Goal: Task Accomplishment & Management: Use online tool/utility

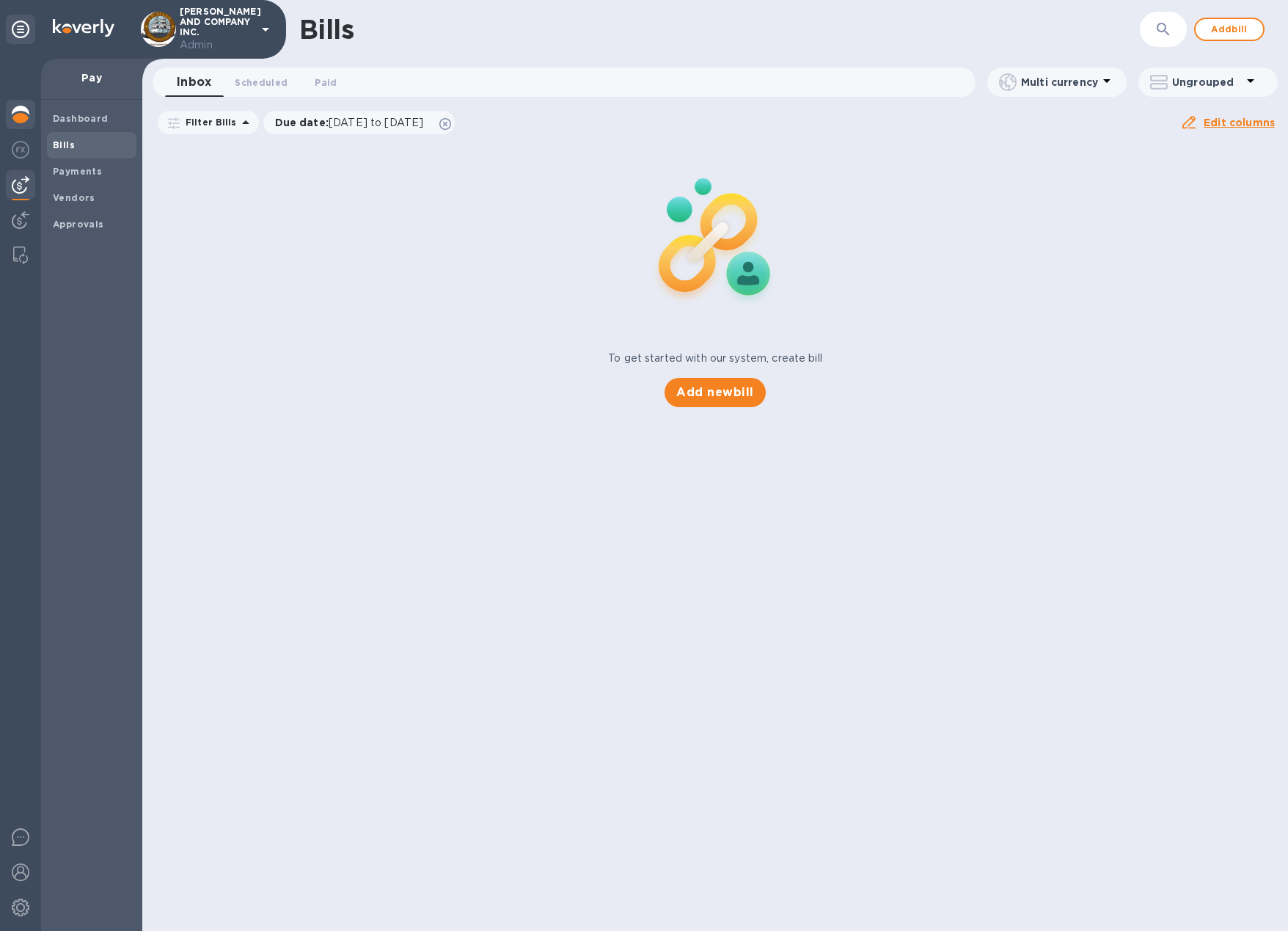
click at [27, 117] on img at bounding box center [20, 114] width 17 height 17
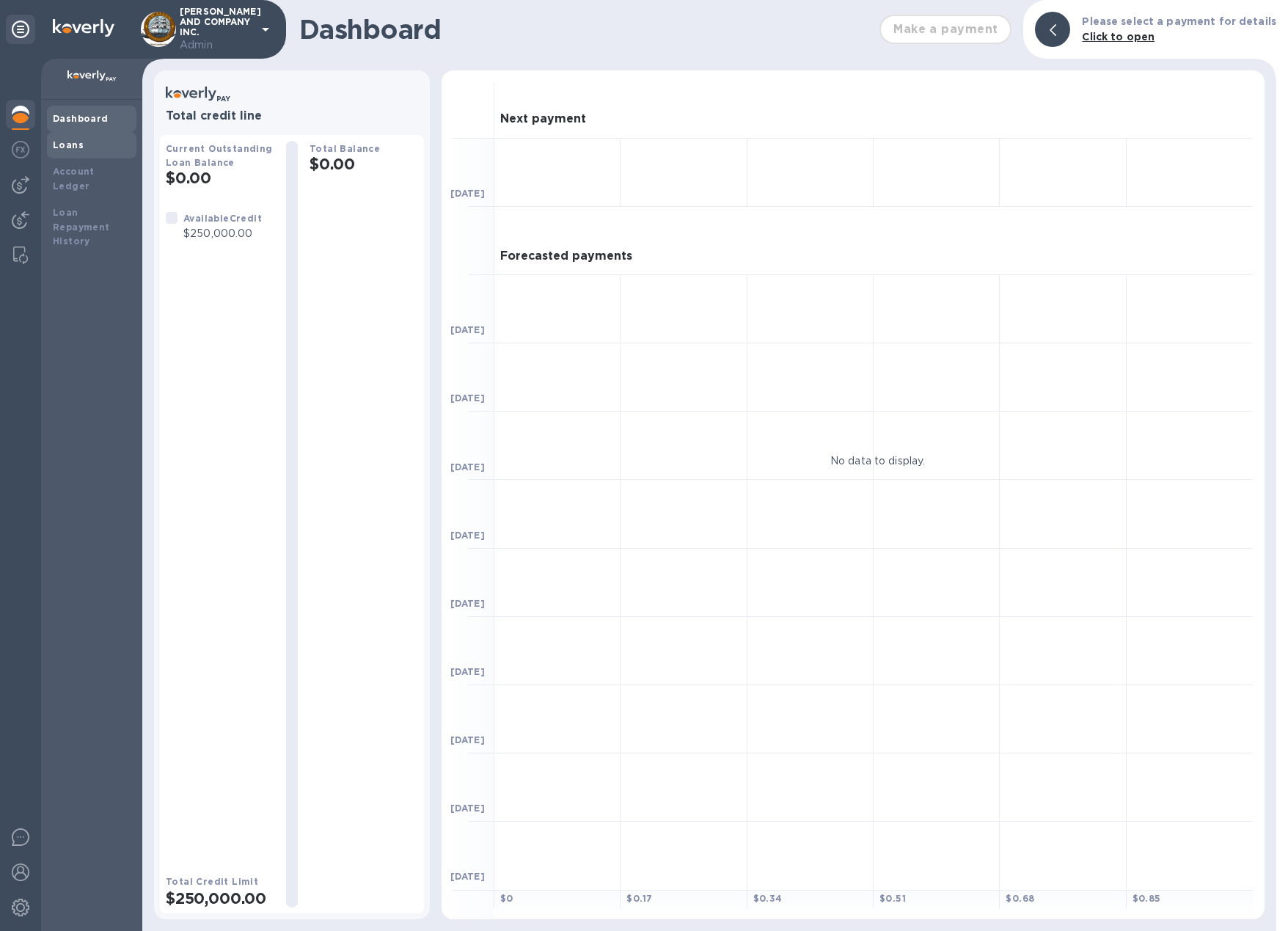
click at [61, 148] on b "Loans" at bounding box center [68, 145] width 31 height 11
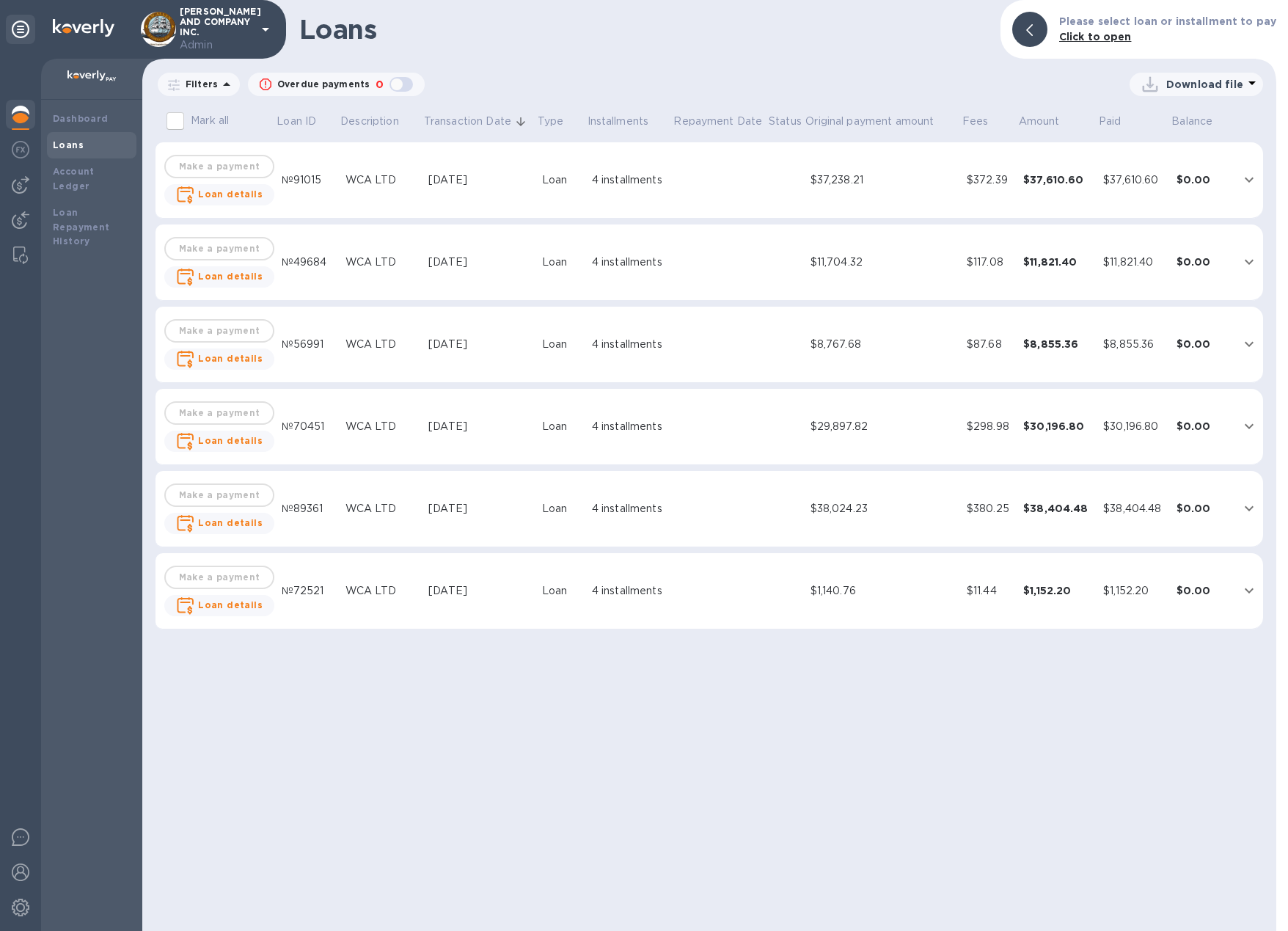
click at [952, 185] on div "$37,238.21" at bounding box center [883, 180] width 144 height 16
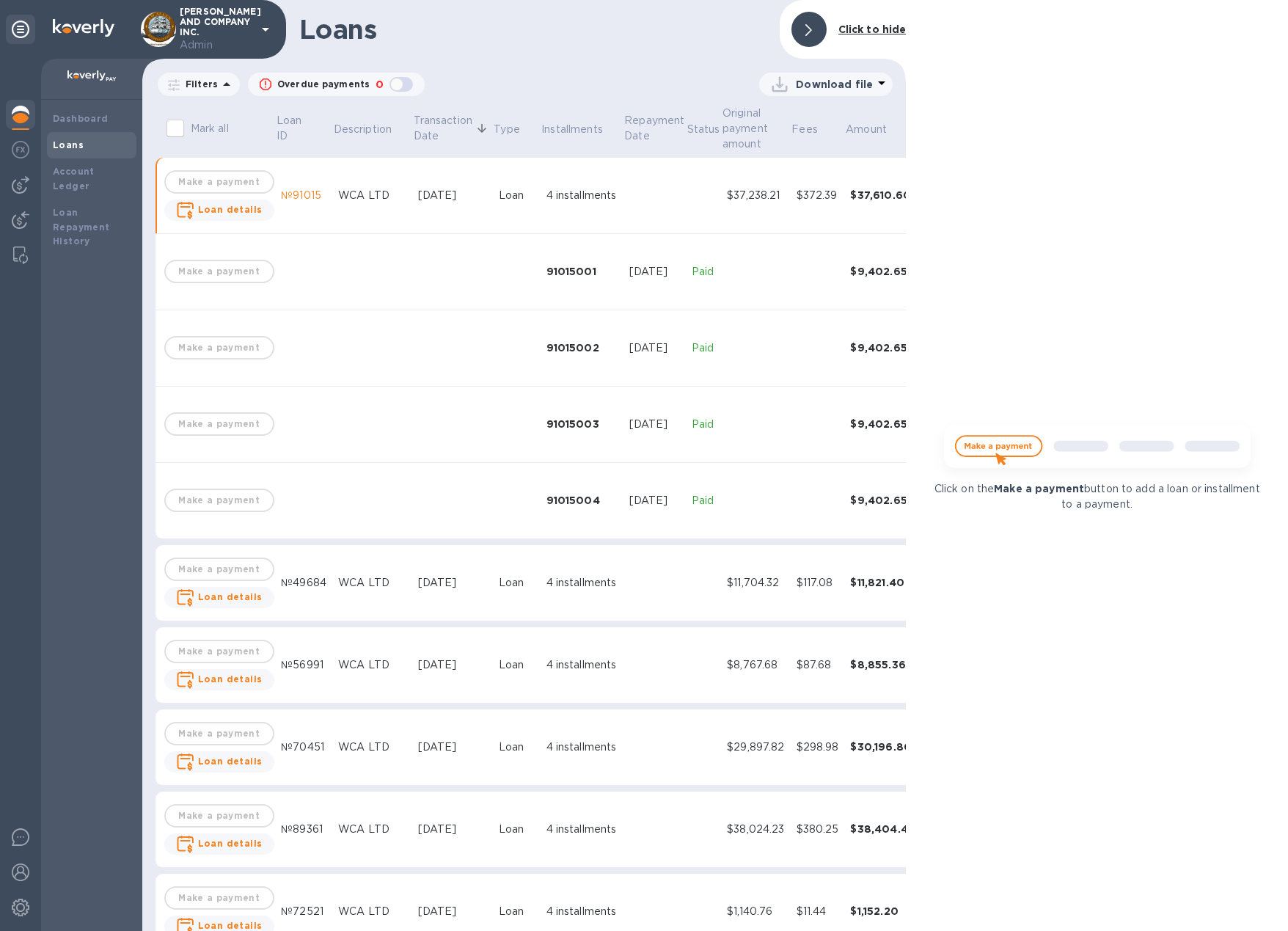
click at [700, 211] on td at bounding box center [703, 196] width 35 height 76
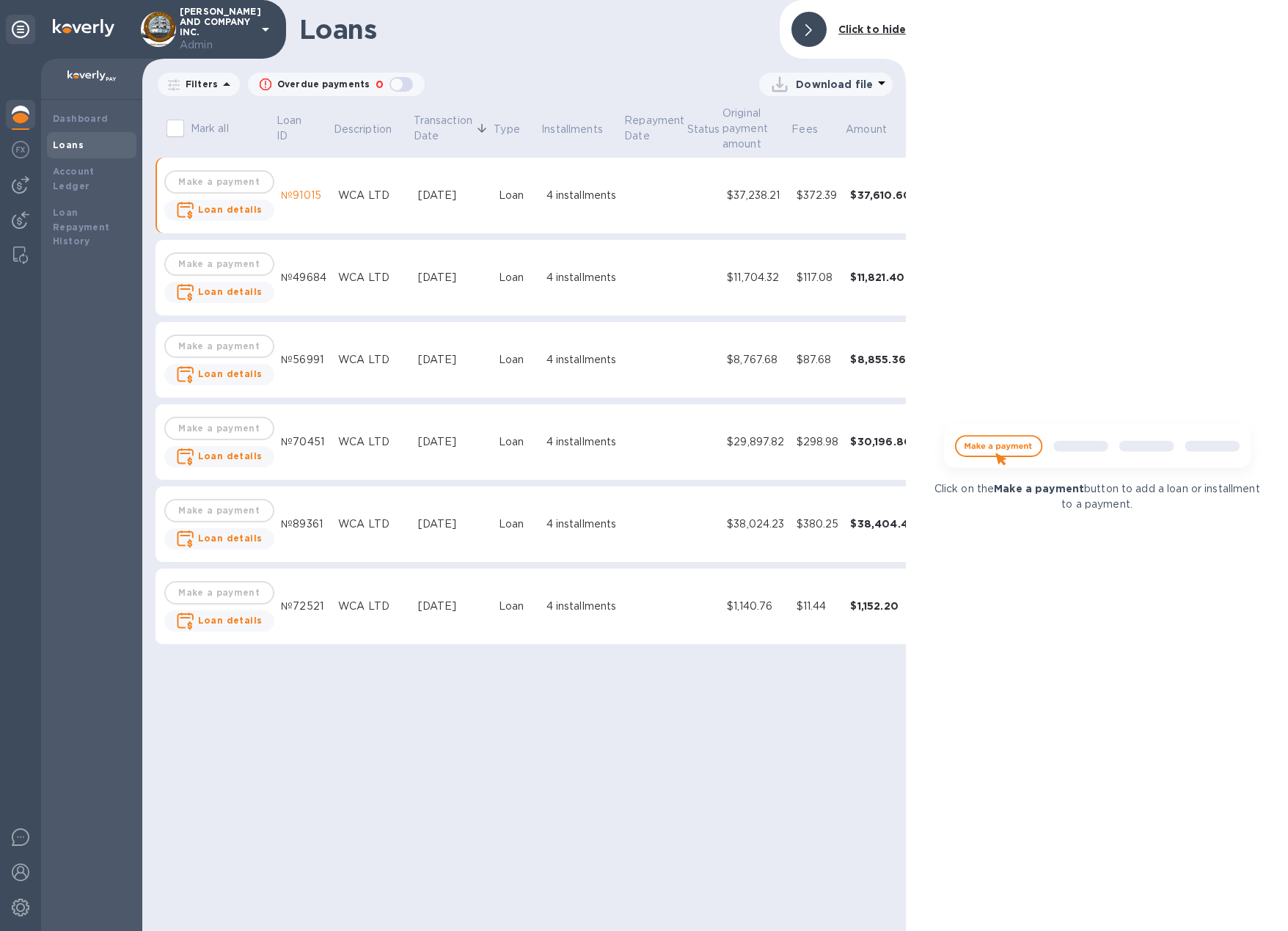
click at [814, 20] on div at bounding box center [809, 29] width 35 height 35
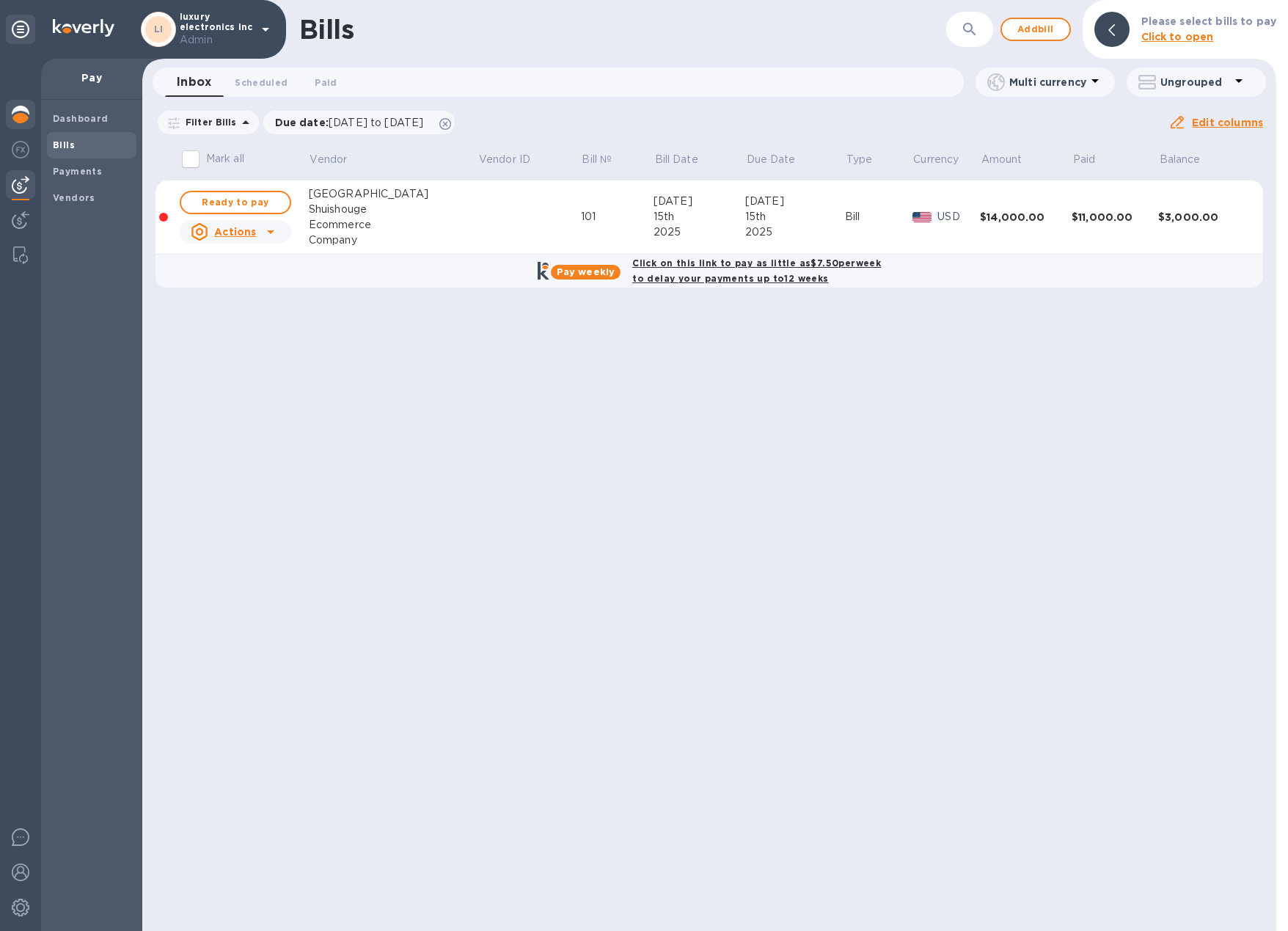
click at [14, 110] on img at bounding box center [20, 114] width 17 height 17
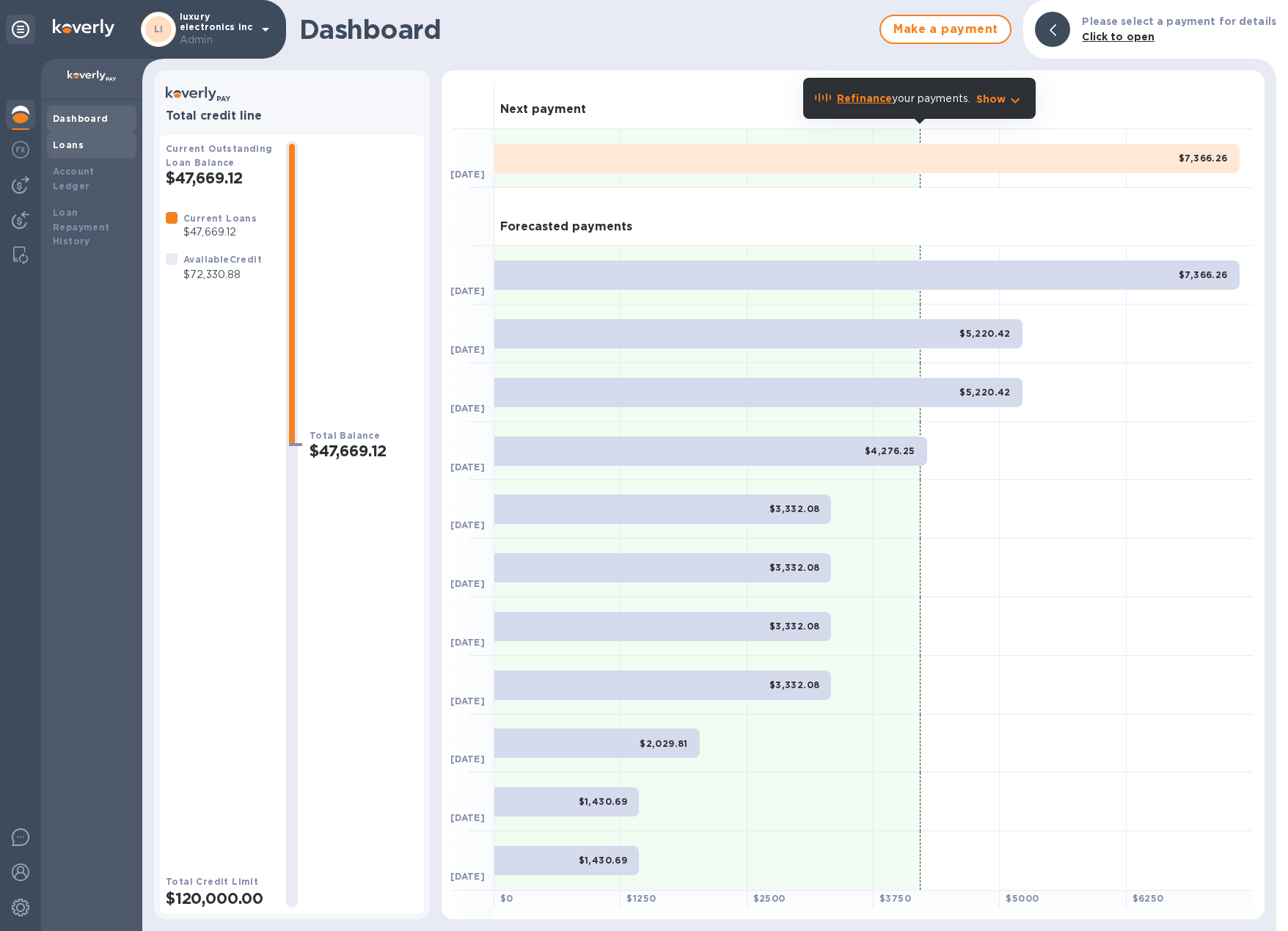
click at [72, 153] on div "Loans" at bounding box center [92, 145] width 90 height 27
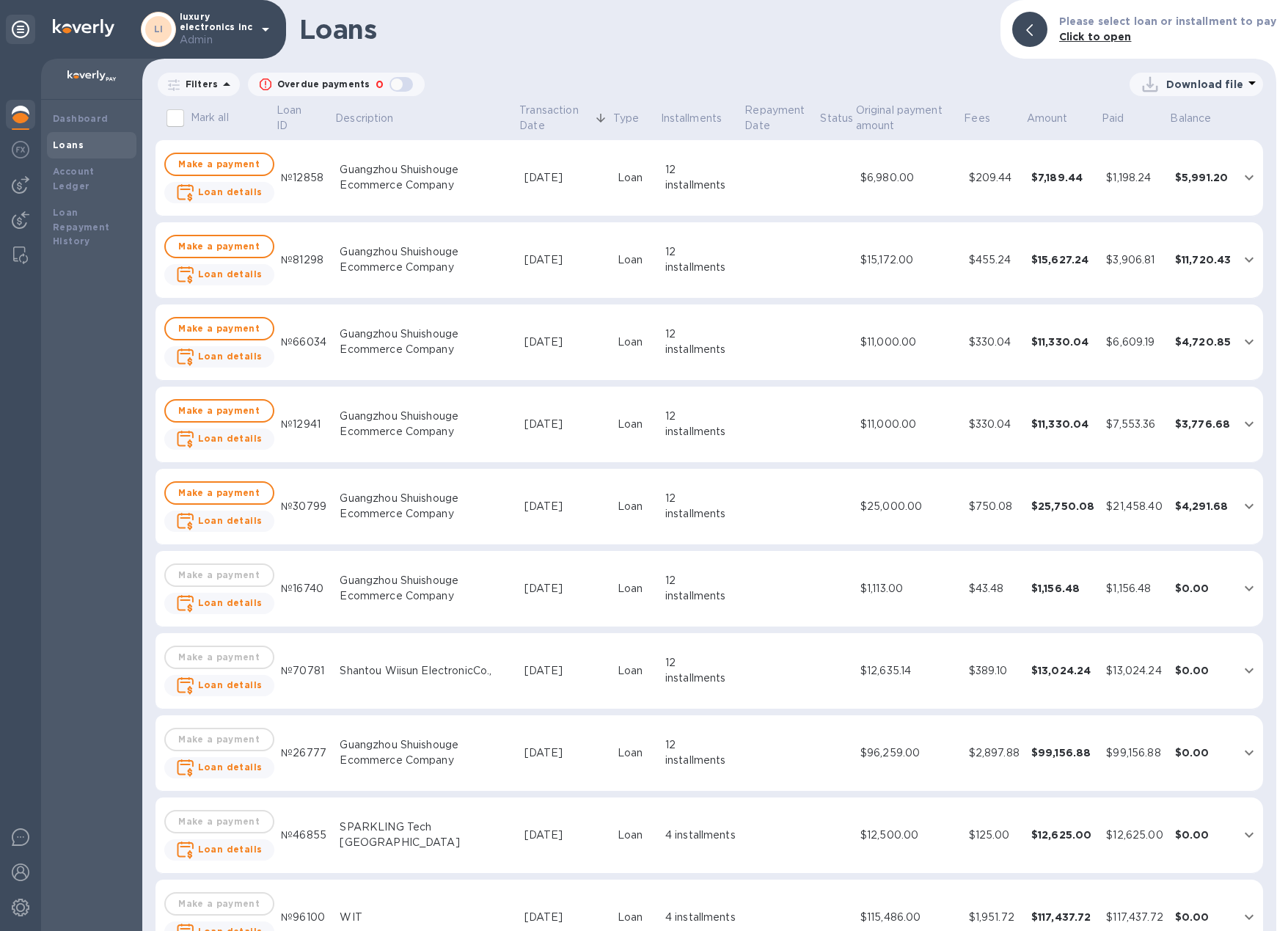
scroll to position [121, 0]
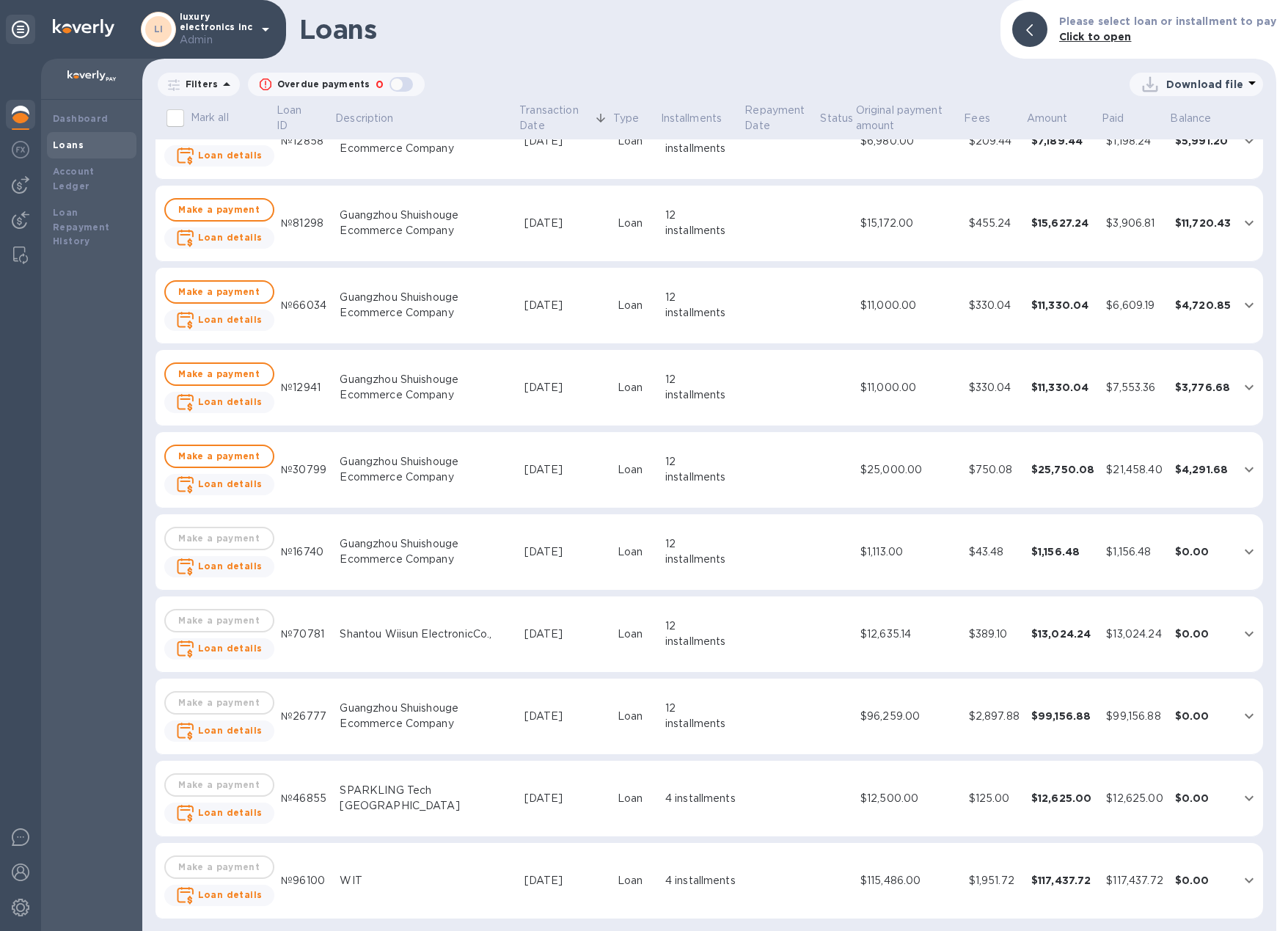
click at [646, 698] on td "Loan" at bounding box center [635, 717] width 47 height 76
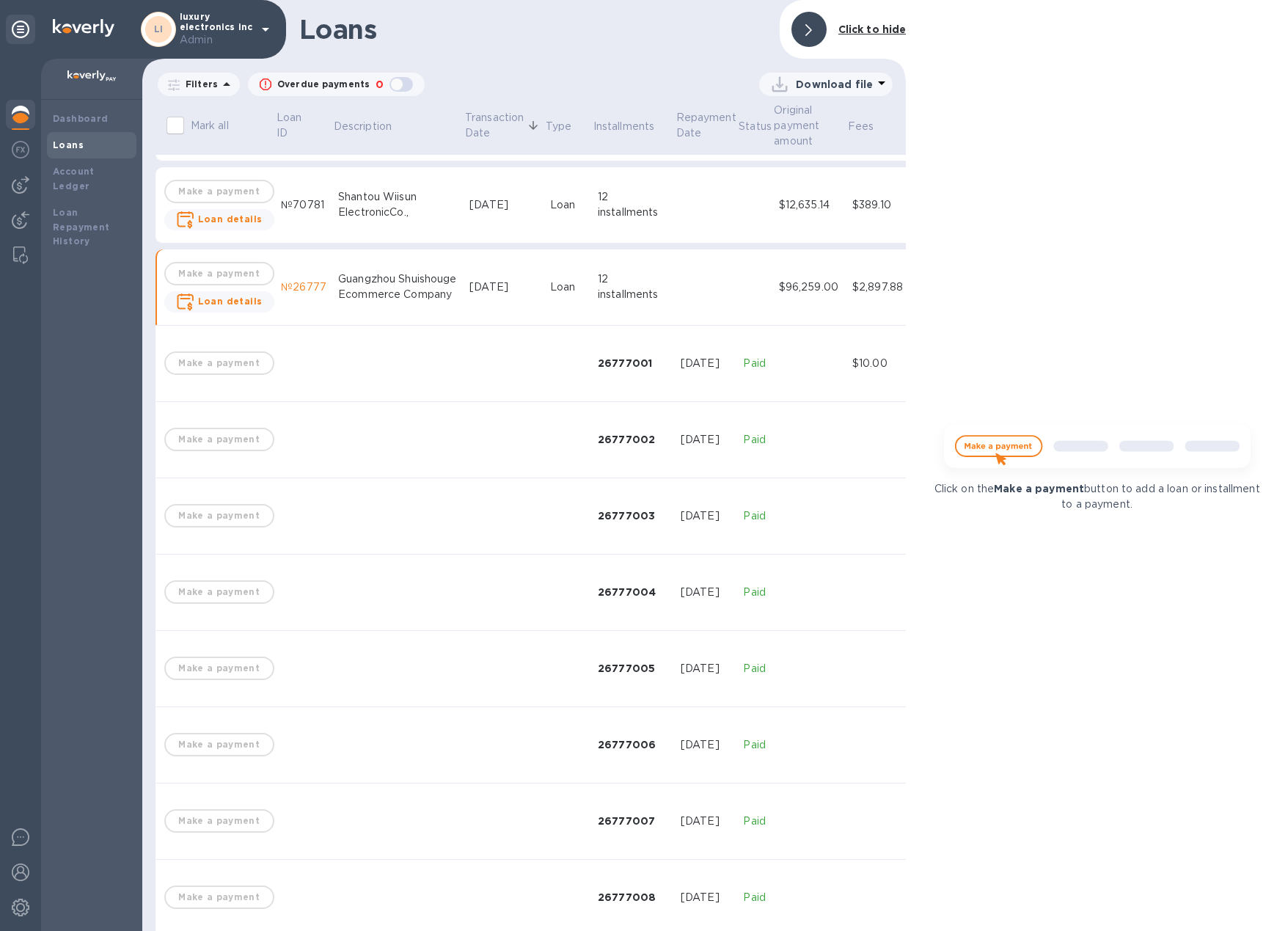
scroll to position [595, 0]
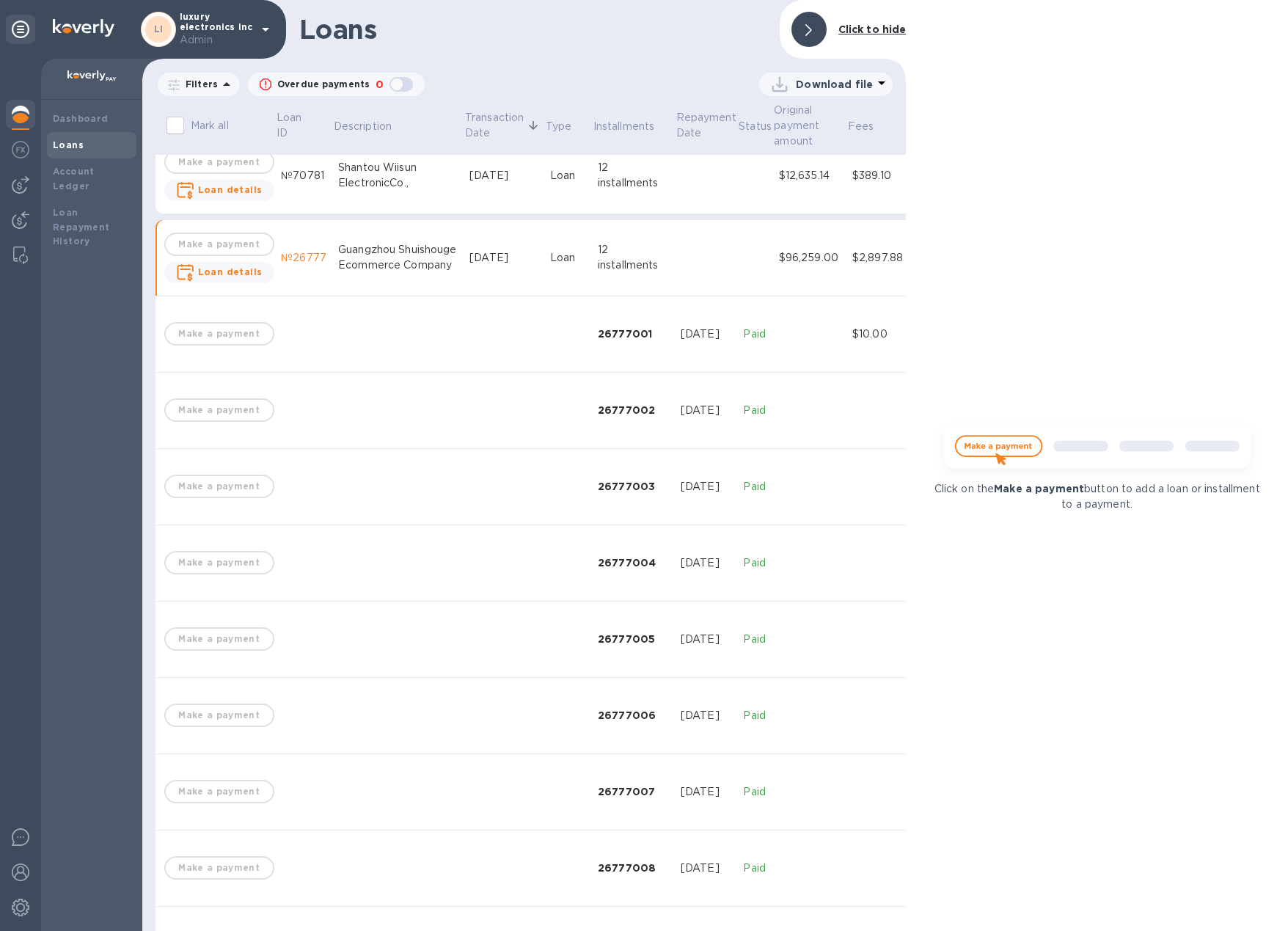
click at [812, 33] on icon at bounding box center [809, 30] width 7 height 12
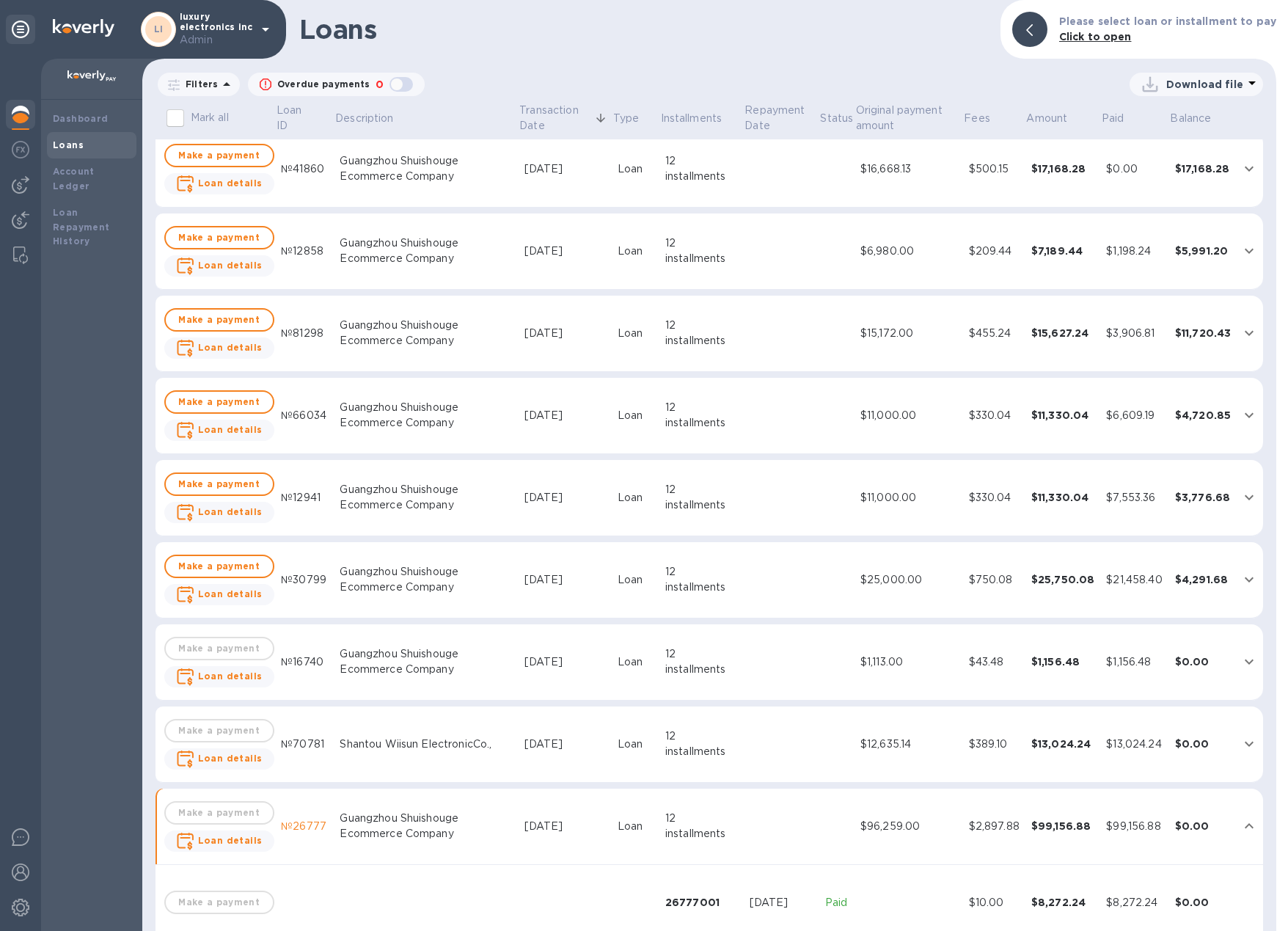
scroll to position [0, 0]
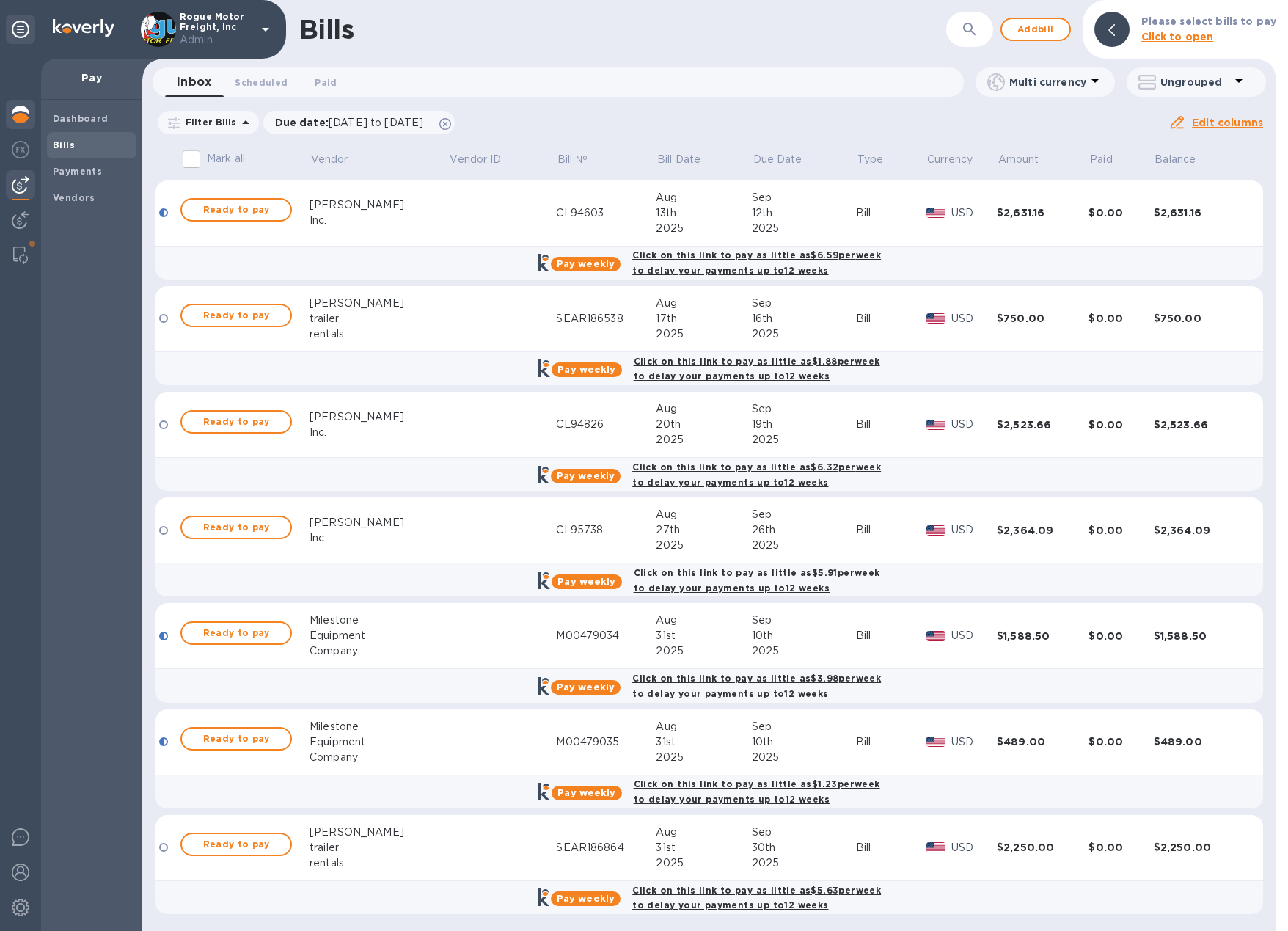
click at [22, 114] on img at bounding box center [20, 114] width 17 height 17
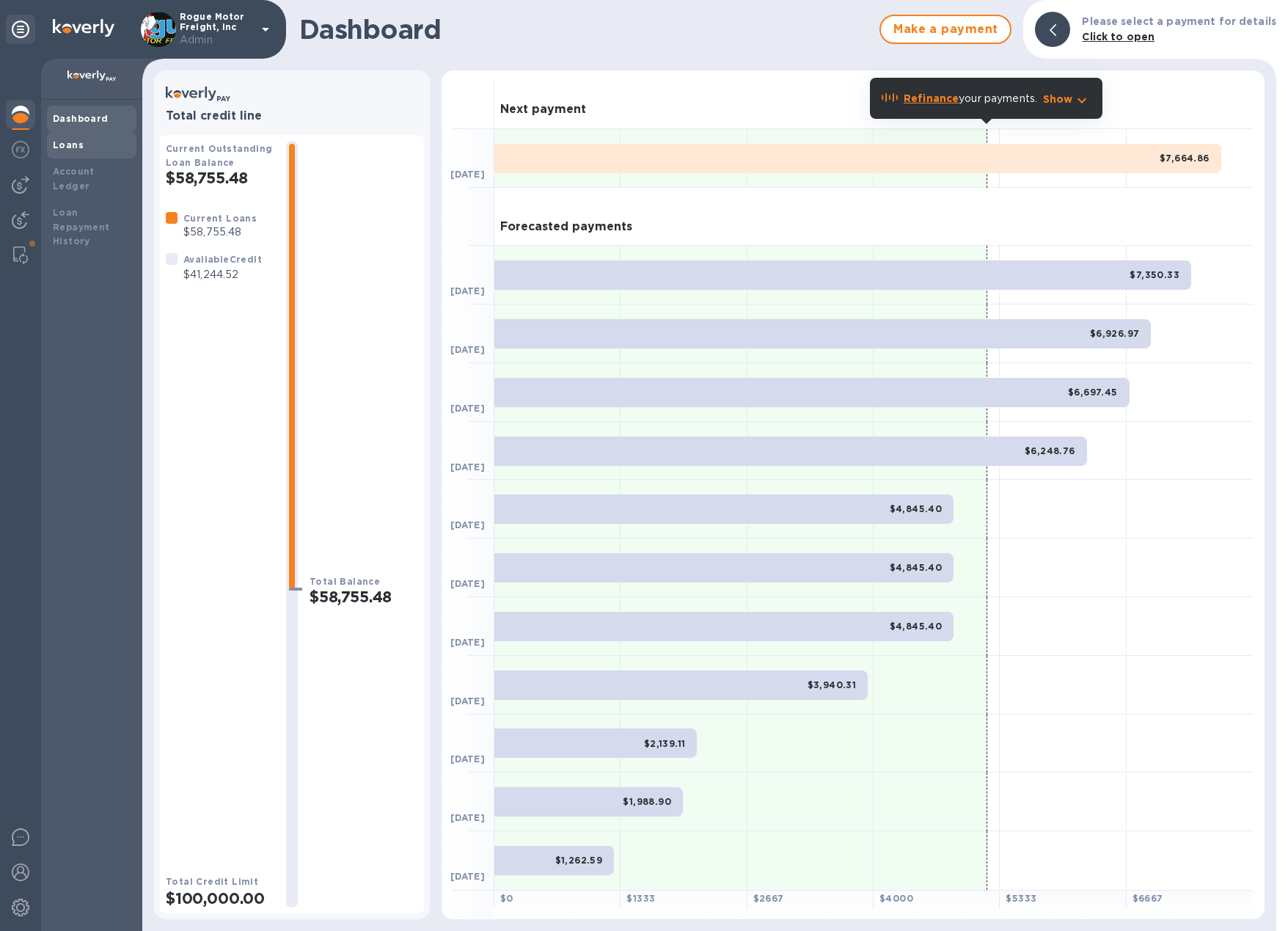
click at [62, 153] on div "Loans" at bounding box center [92, 145] width 90 height 27
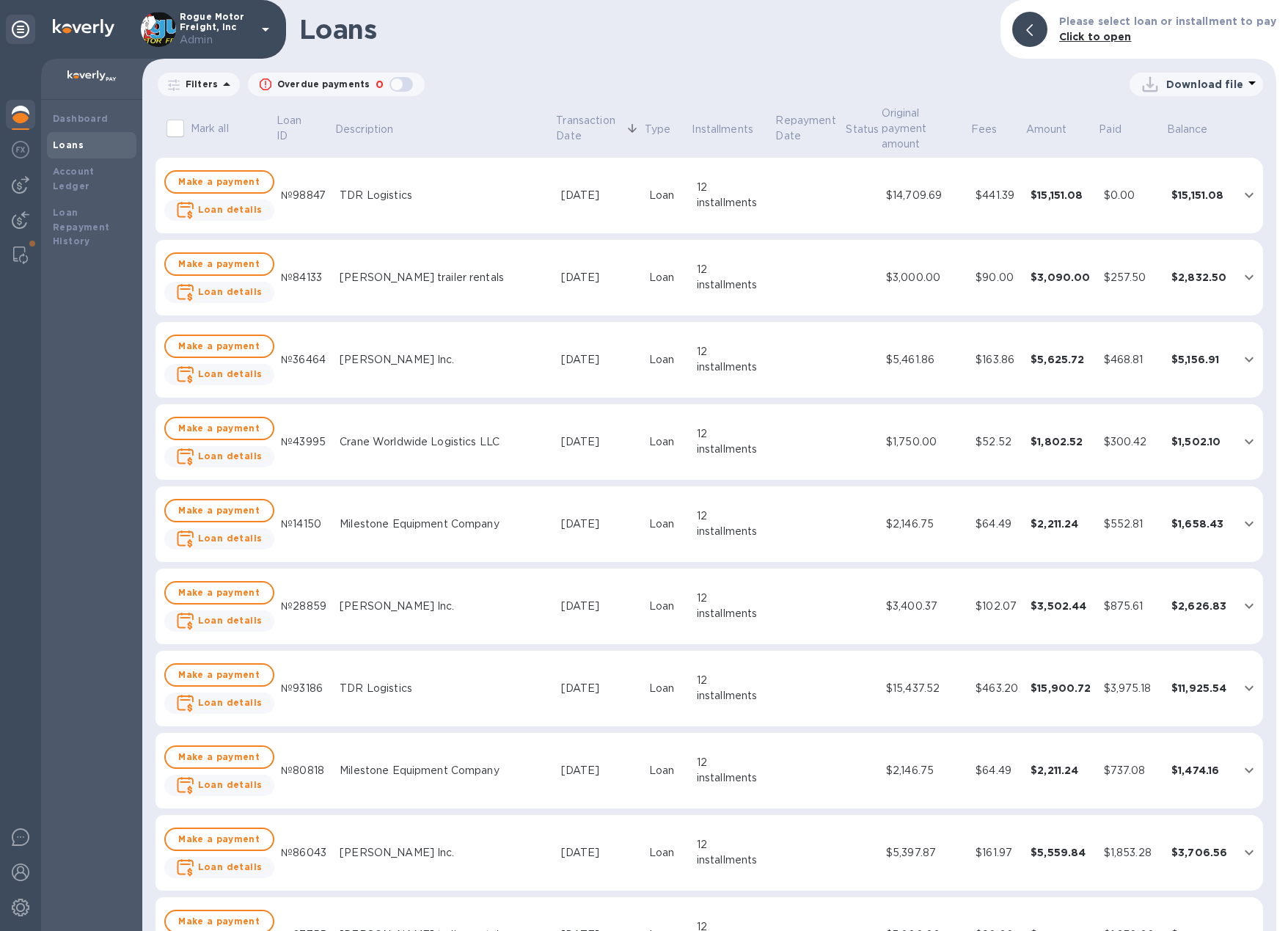
click at [901, 435] on div "$1,750.00" at bounding box center [925, 442] width 78 height 16
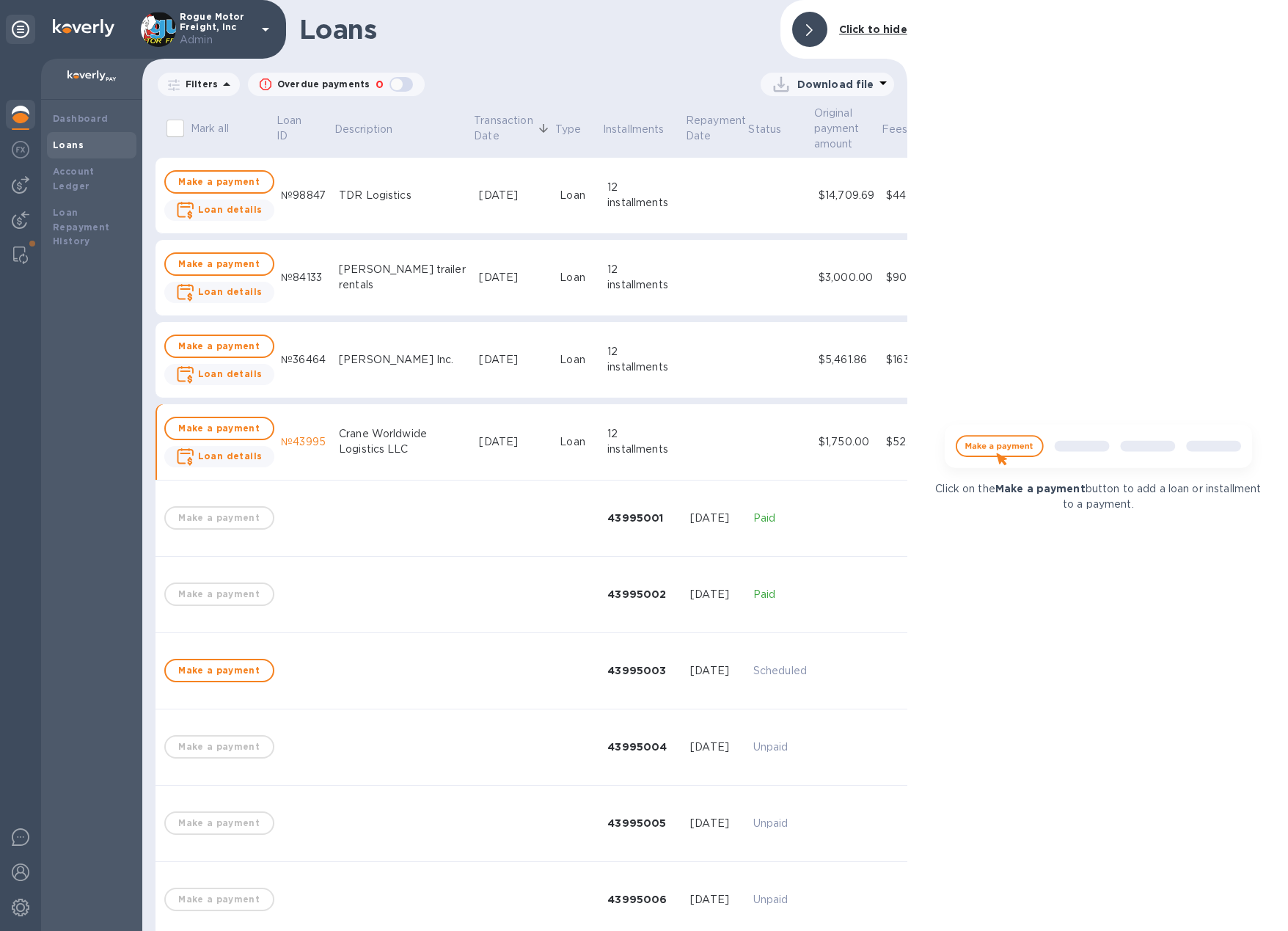
click at [880, 433] on td "$52.52" at bounding box center [908, 443] width 55 height 76
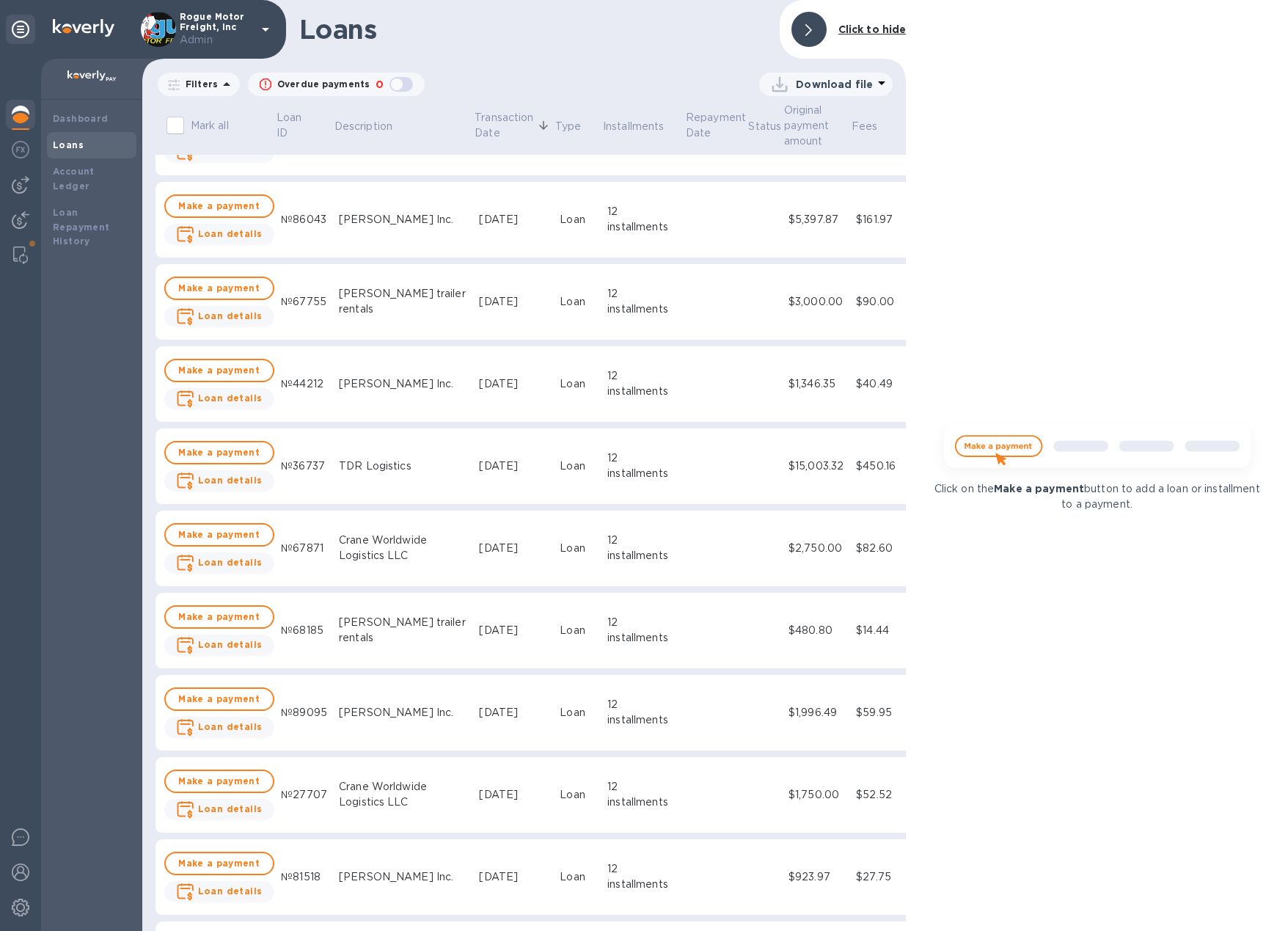
scroll to position [710, 0]
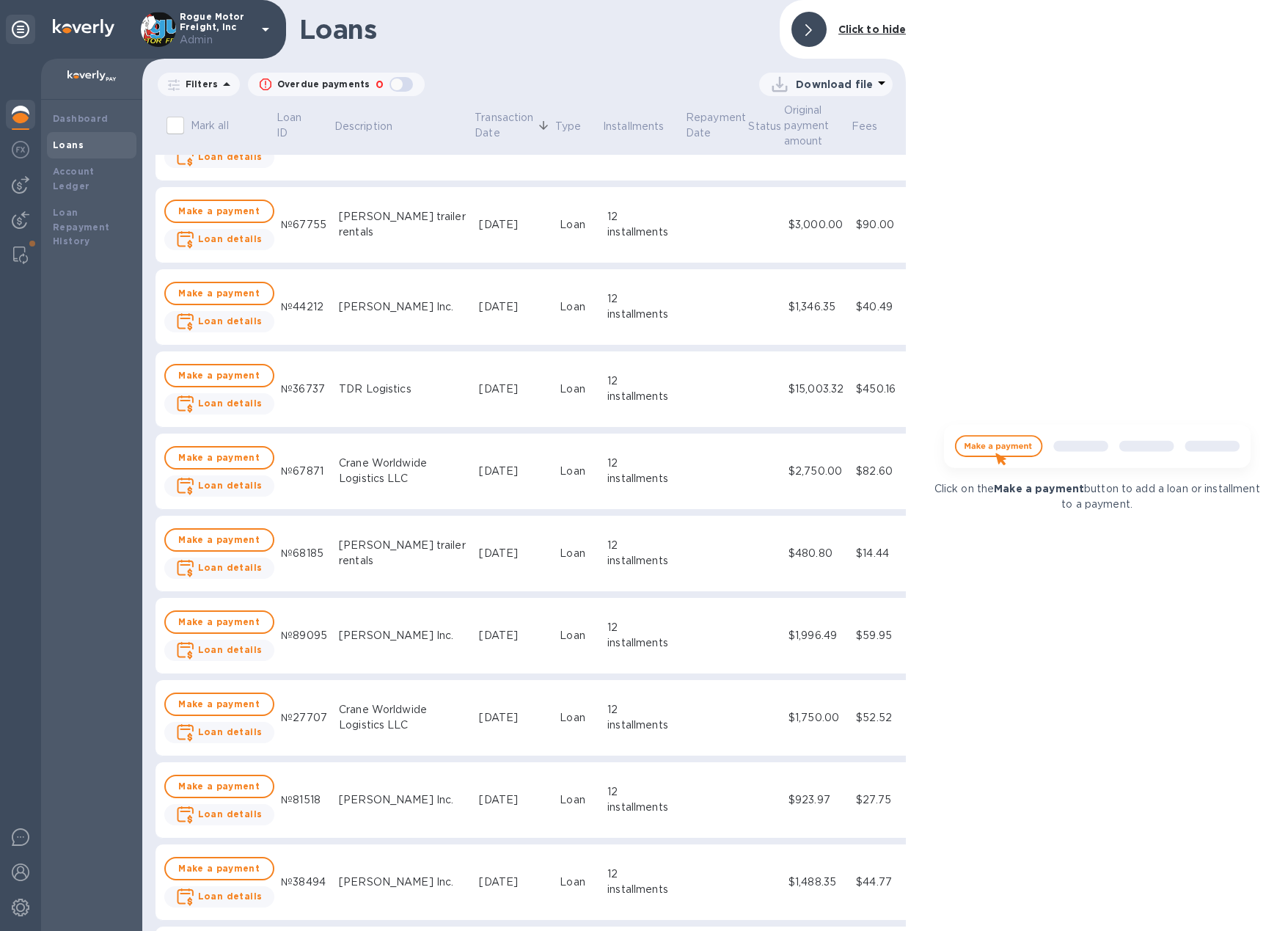
click at [684, 732] on td at bounding box center [716, 718] width 63 height 76
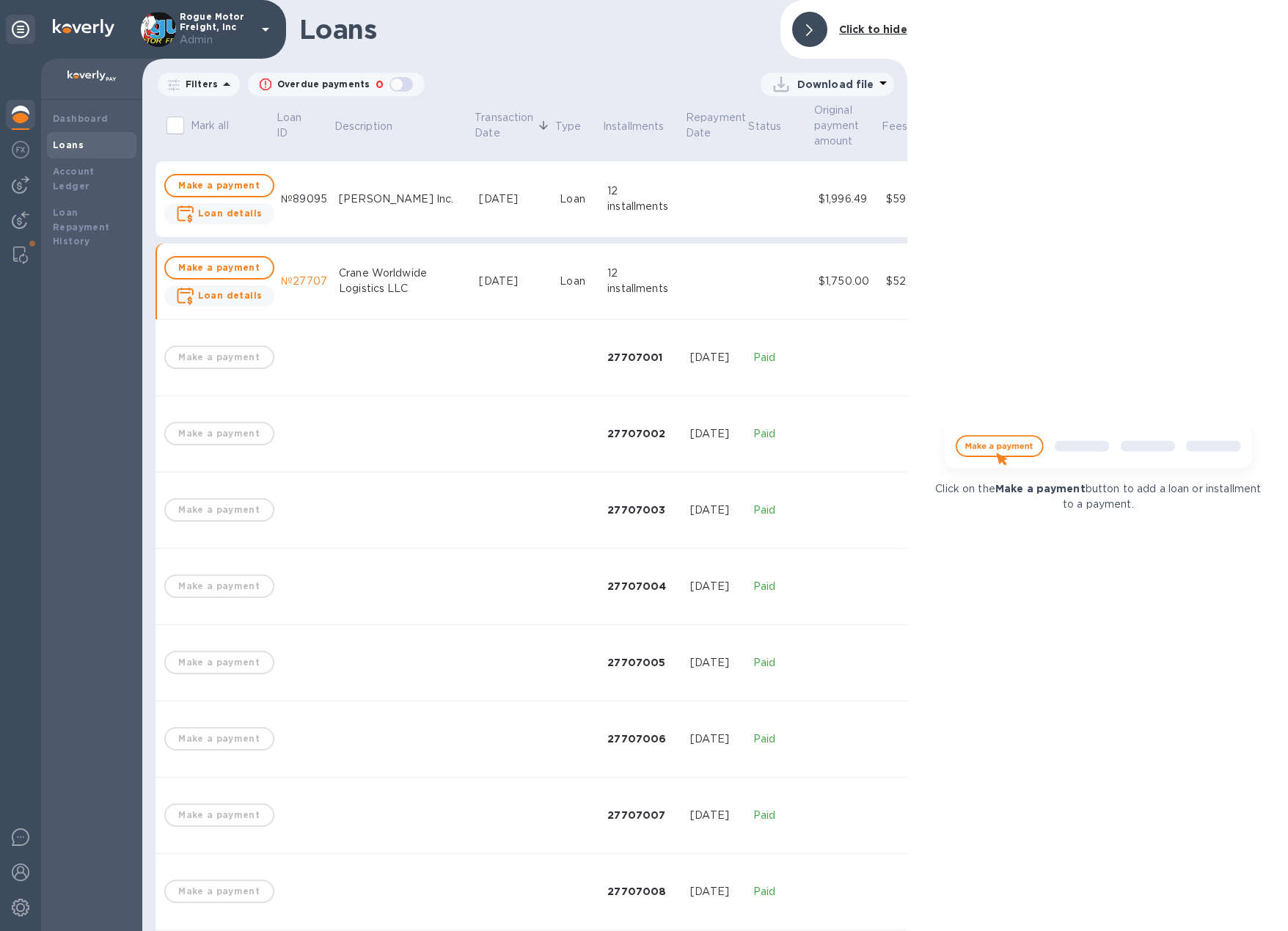
scroll to position [1125, 0]
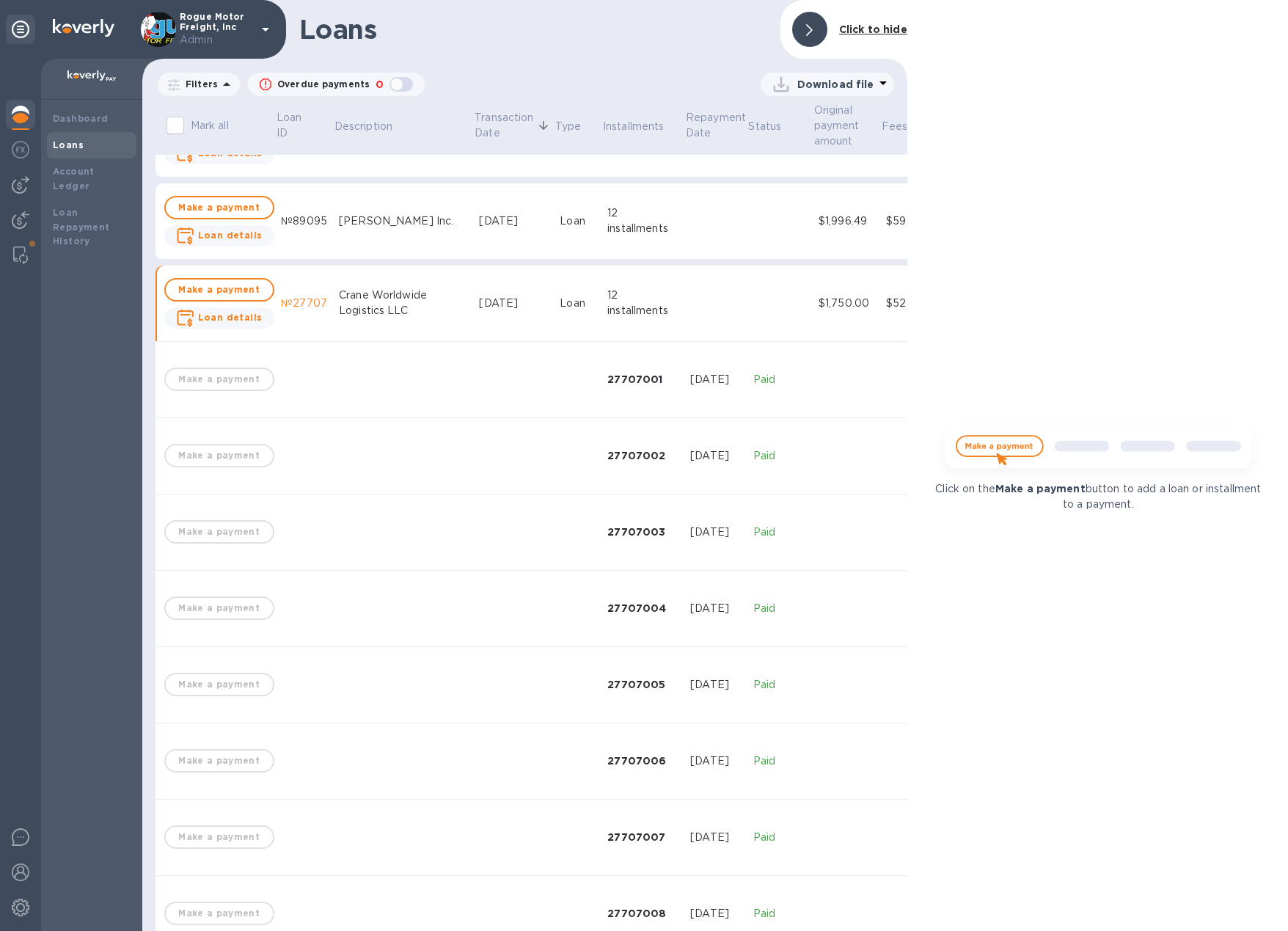
click at [607, 287] on div "12 installments" at bounding box center [643, 302] width 71 height 31
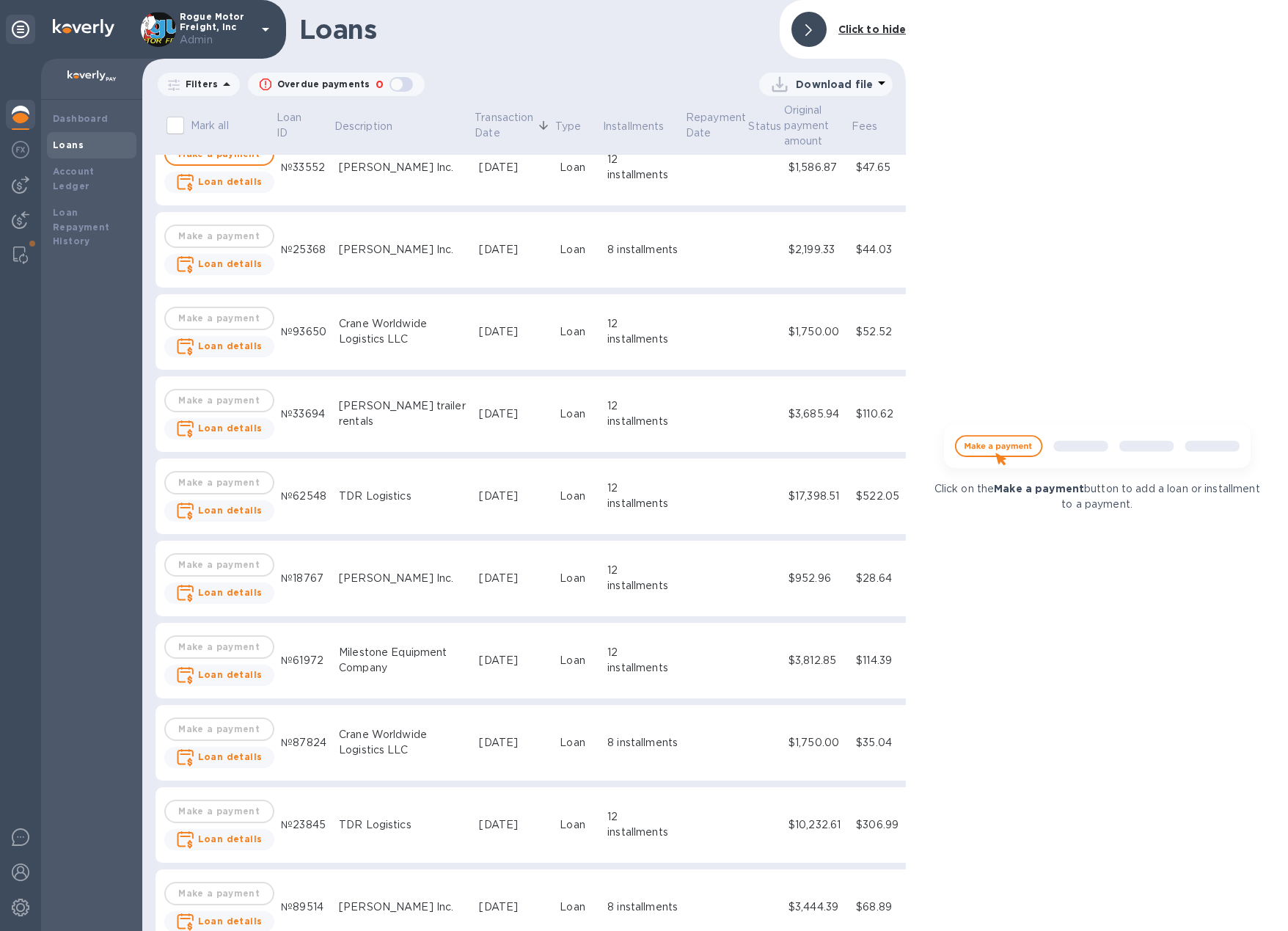
scroll to position [1666, 0]
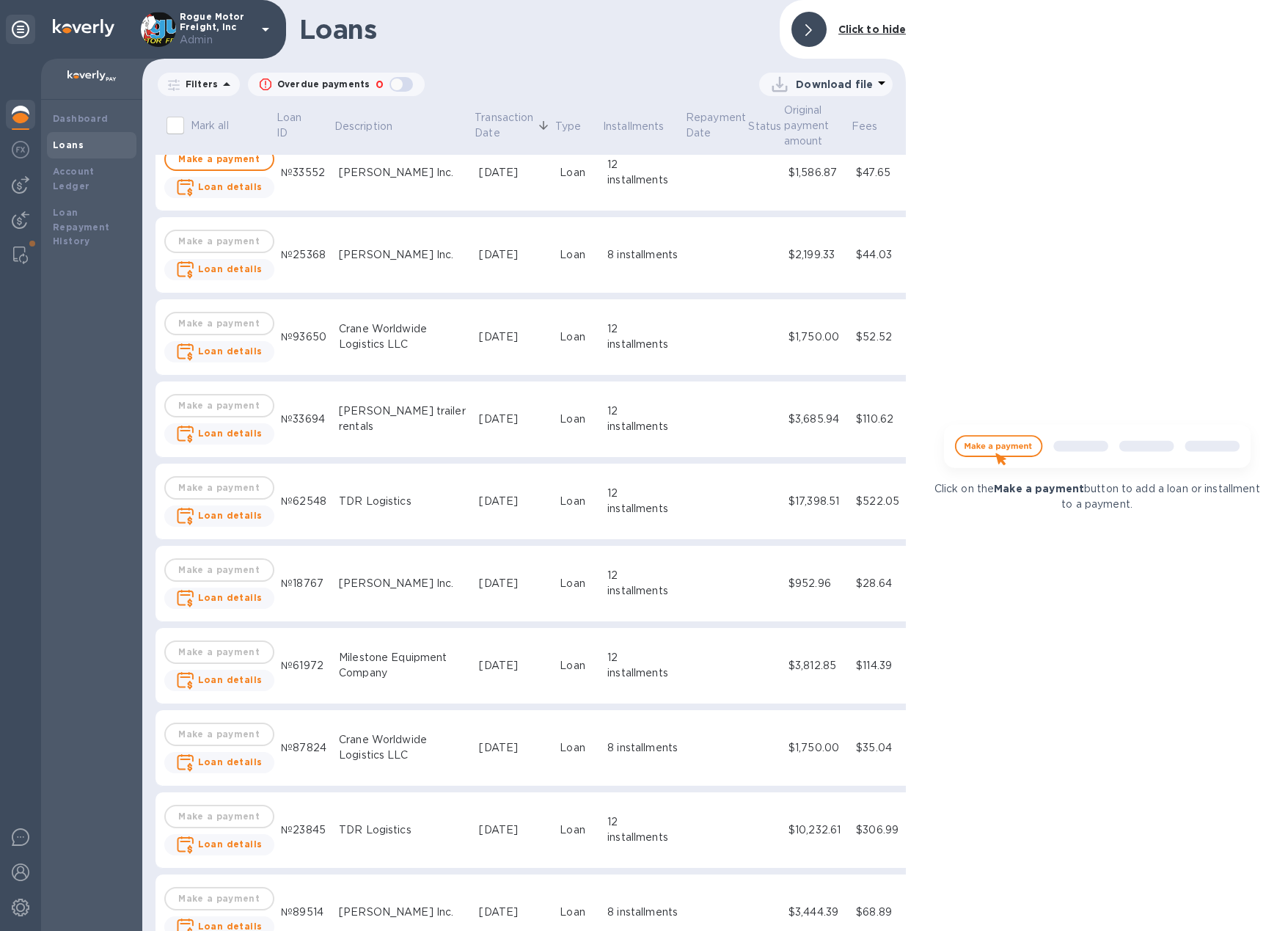
click at [607, 350] on div "12 installments" at bounding box center [643, 336] width 71 height 31
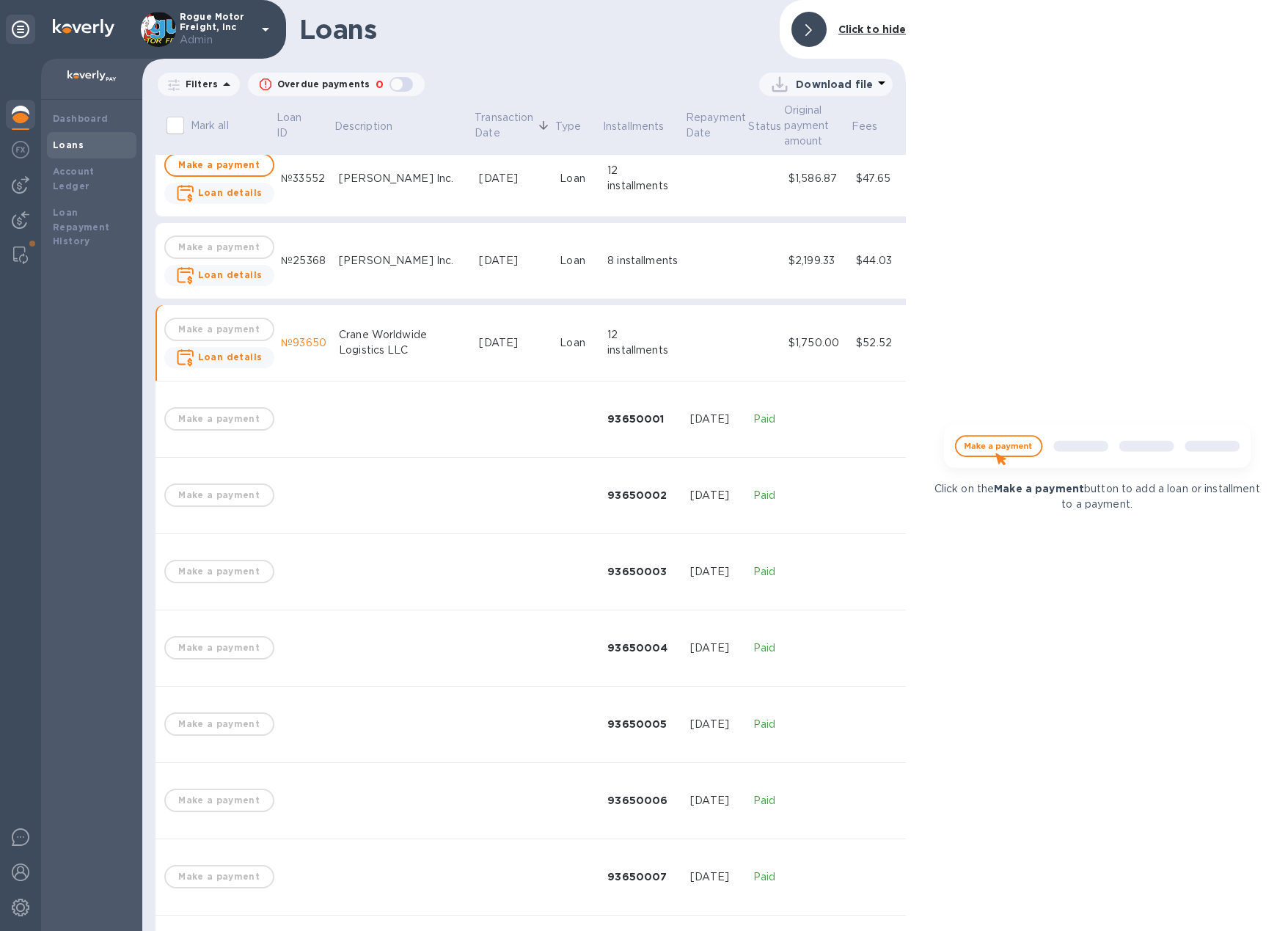
scroll to position [1667, 0]
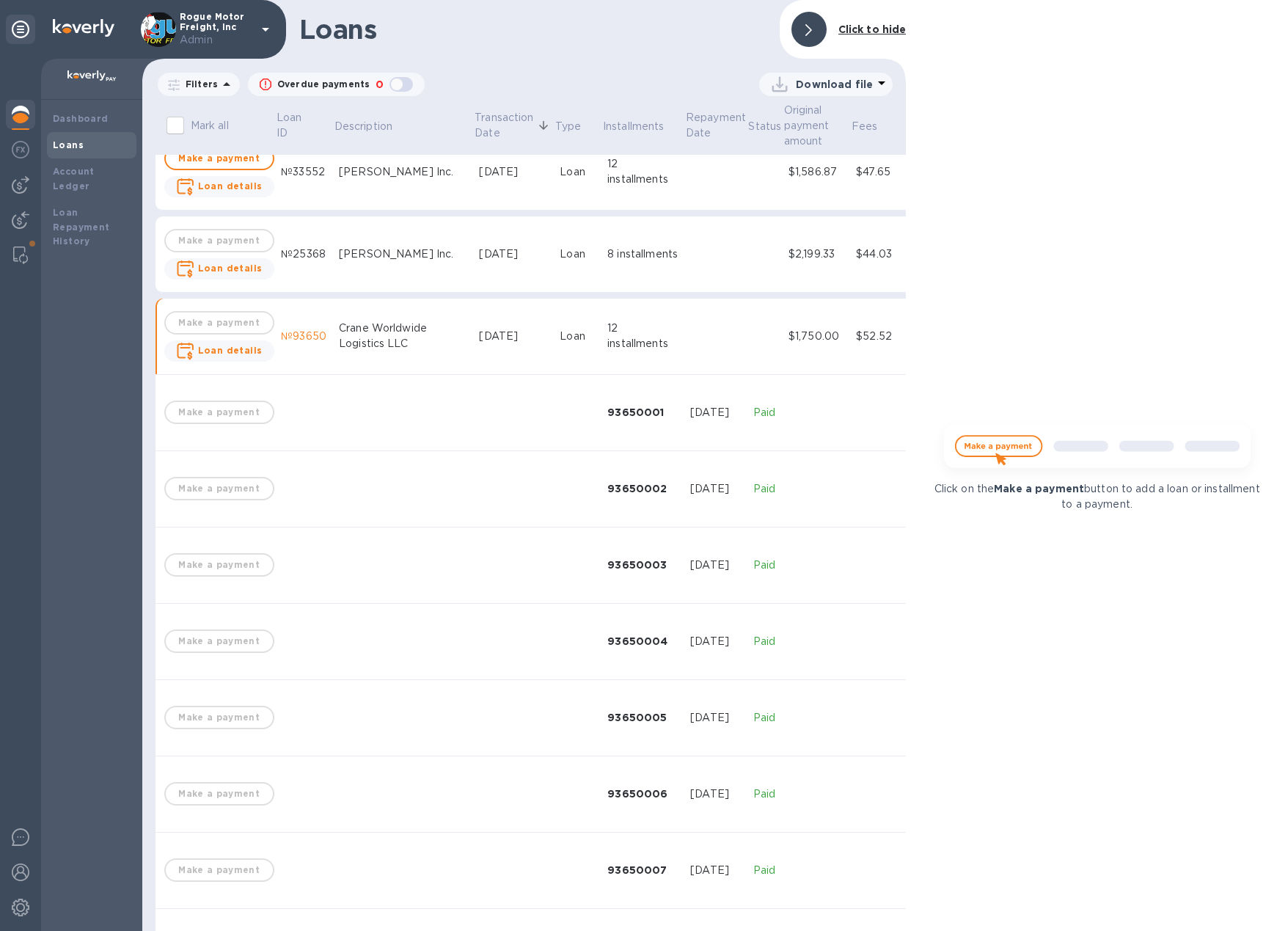
click at [811, 34] on icon at bounding box center [809, 30] width 7 height 12
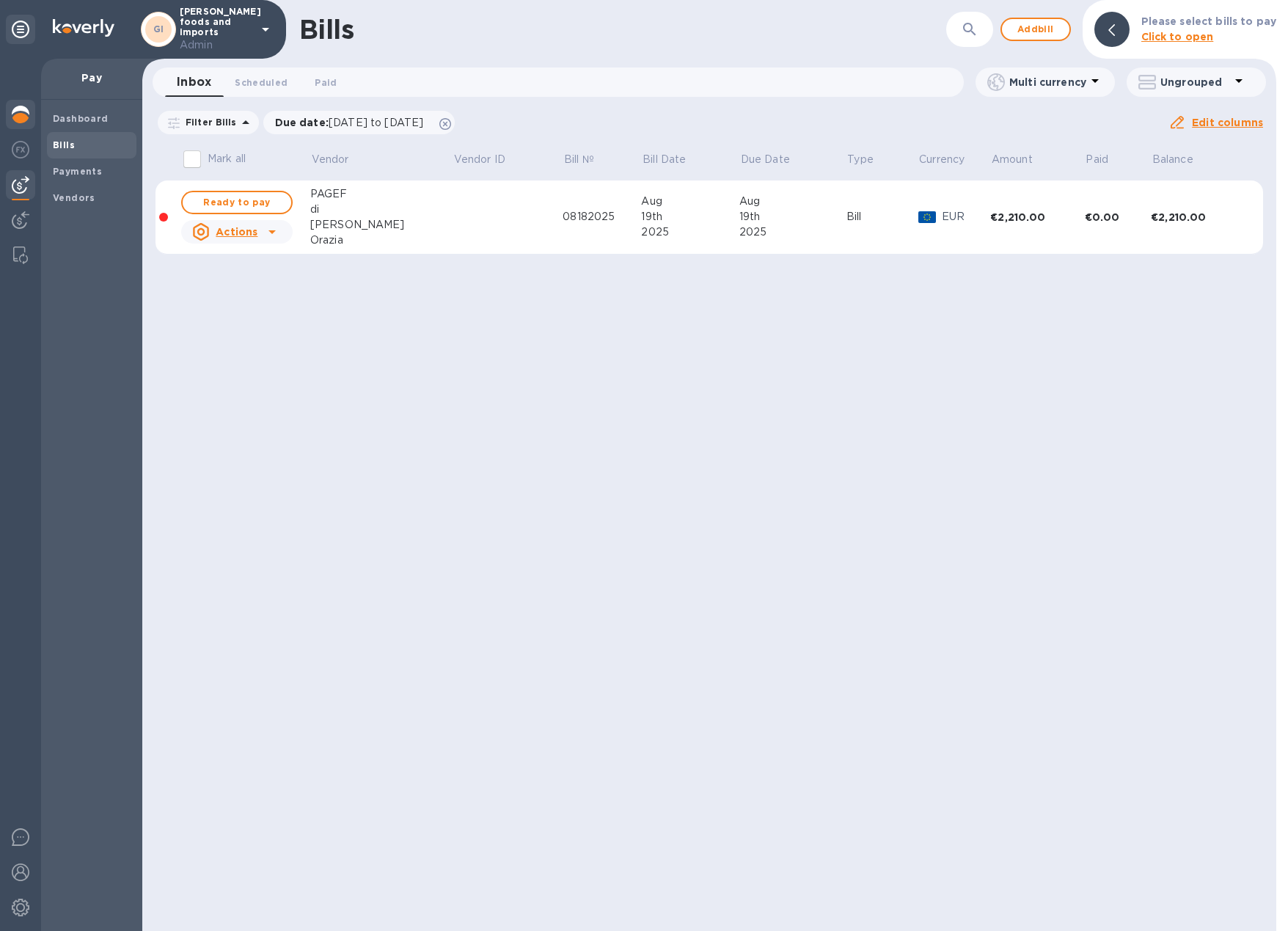
click at [21, 115] on img at bounding box center [20, 114] width 17 height 17
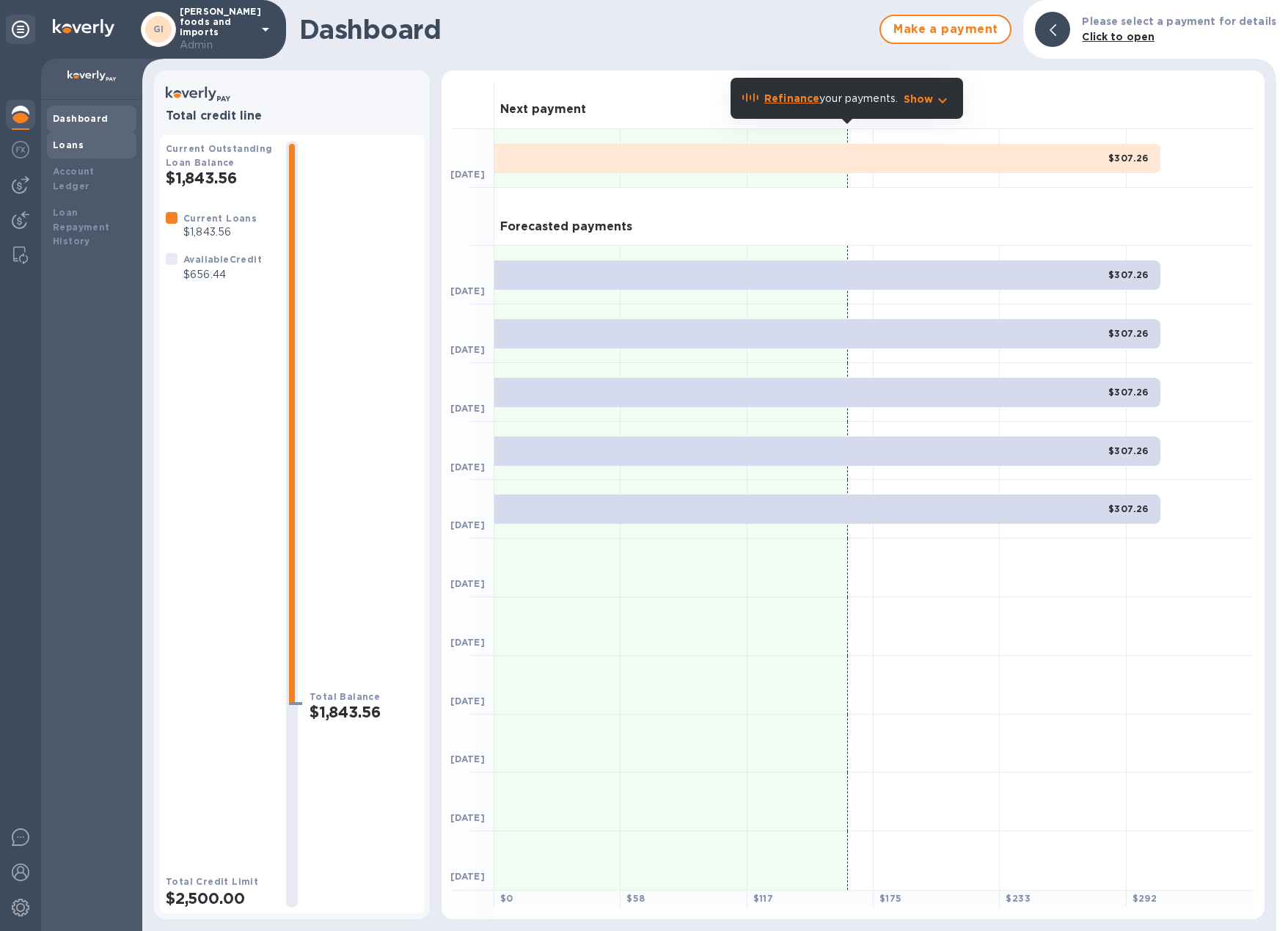
click at [53, 144] on b "Loans" at bounding box center [68, 145] width 31 height 11
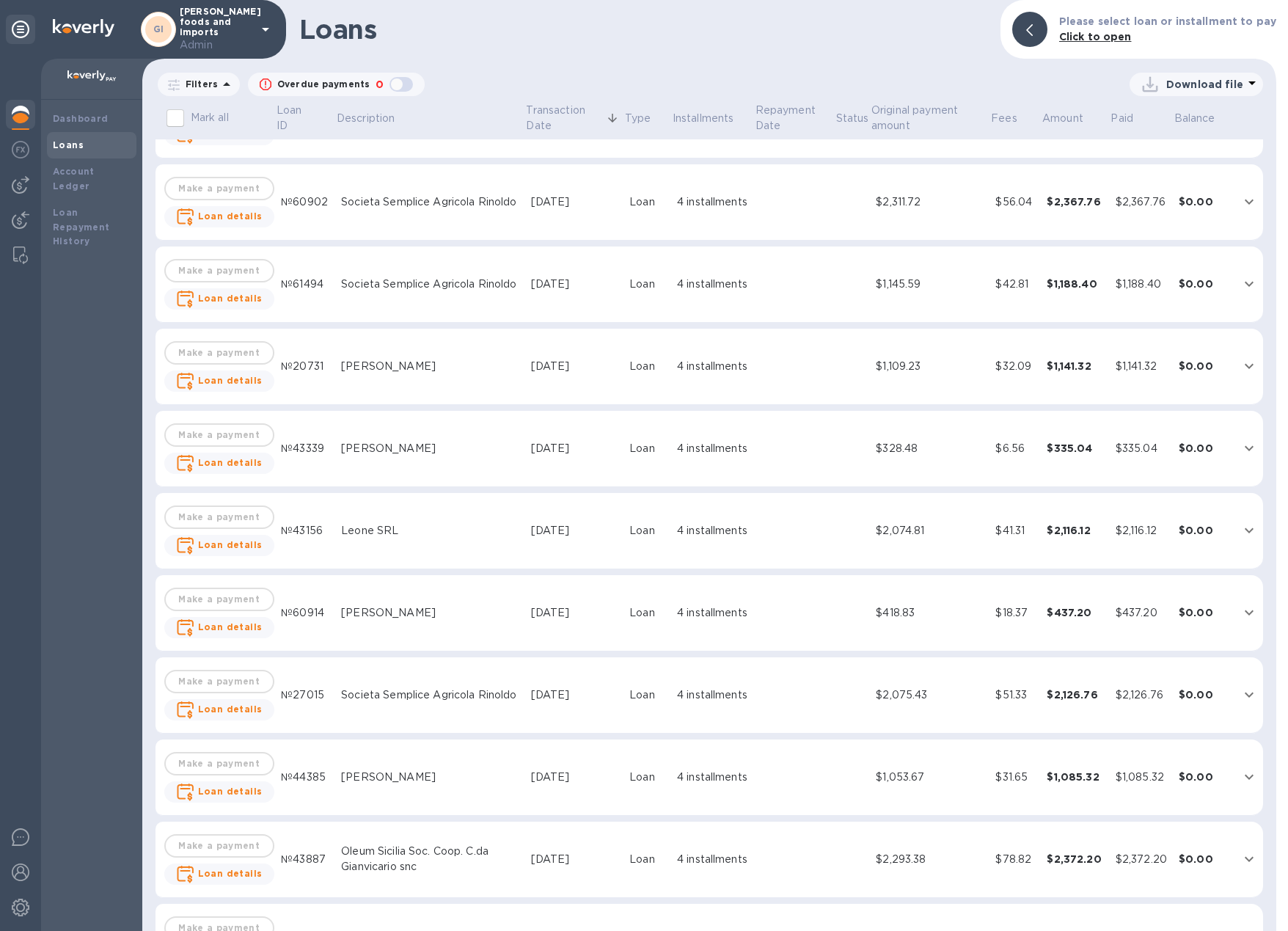
scroll to position [141, 0]
click at [1243, 85] on icon at bounding box center [1251, 82] width 17 height 17
click at [1160, 116] on li "XLSX file" at bounding box center [1197, 119] width 100 height 41
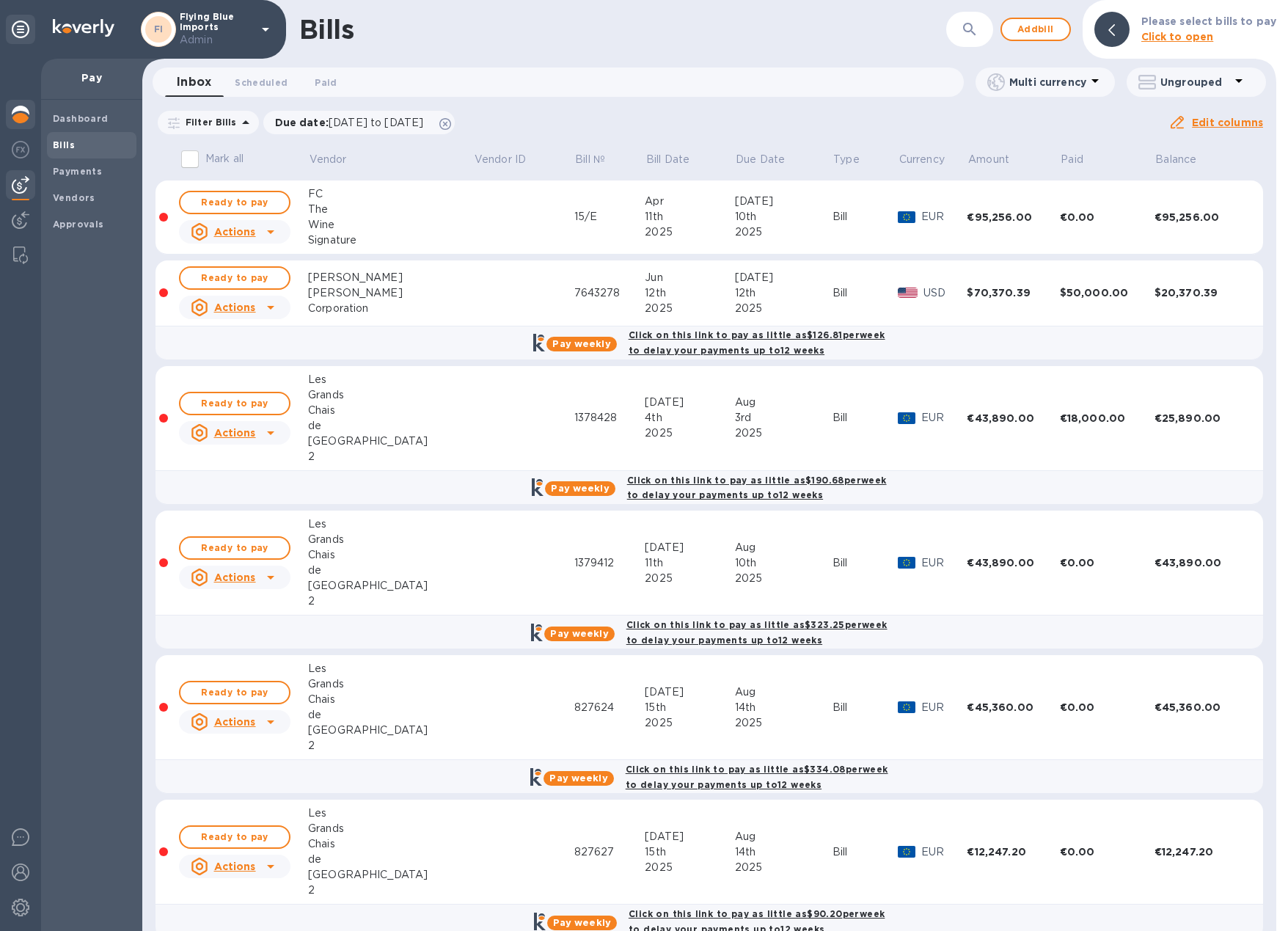
click at [26, 111] on img at bounding box center [20, 114] width 17 height 17
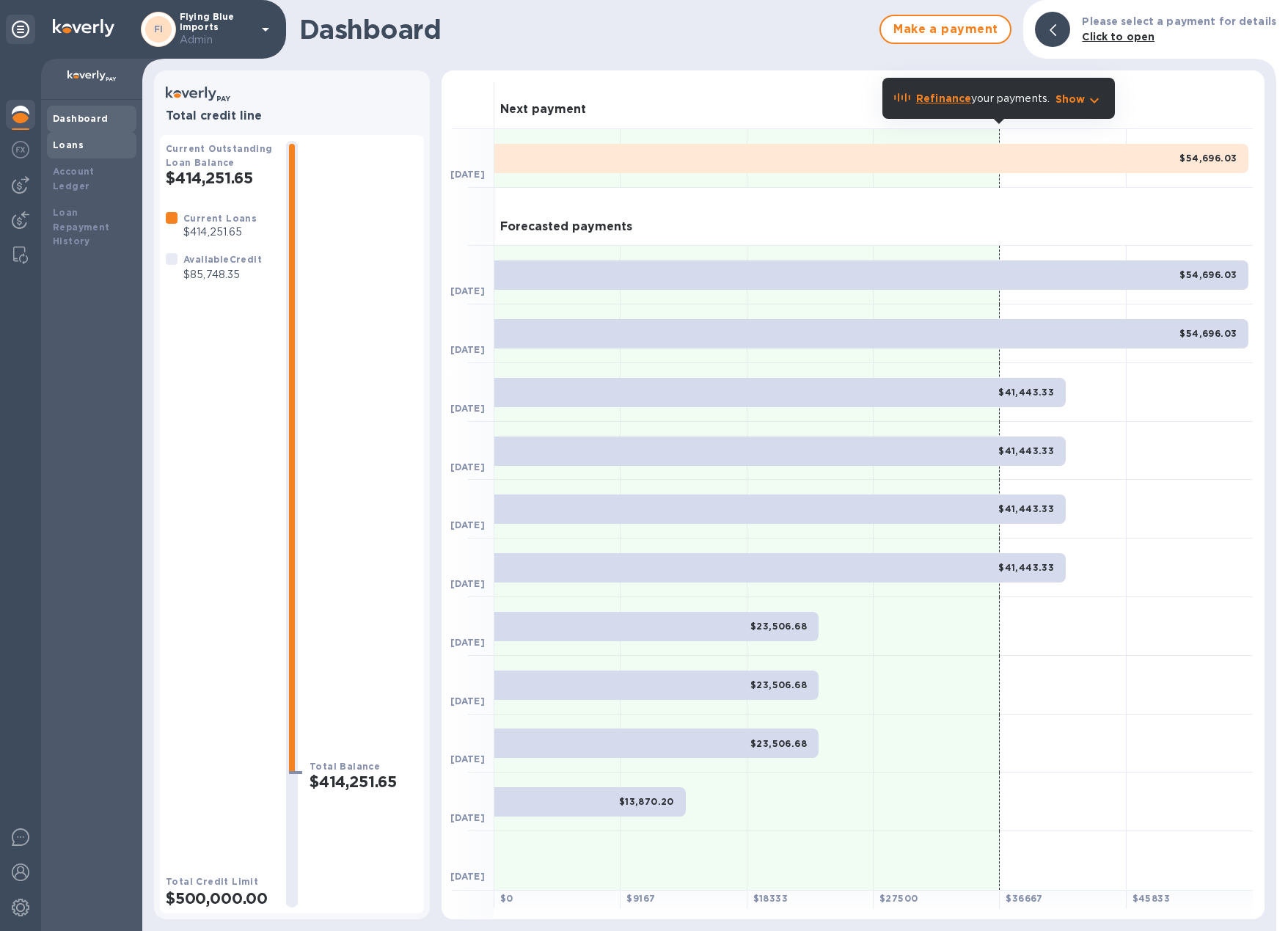
click at [71, 151] on div "Loans" at bounding box center [92, 145] width 78 height 15
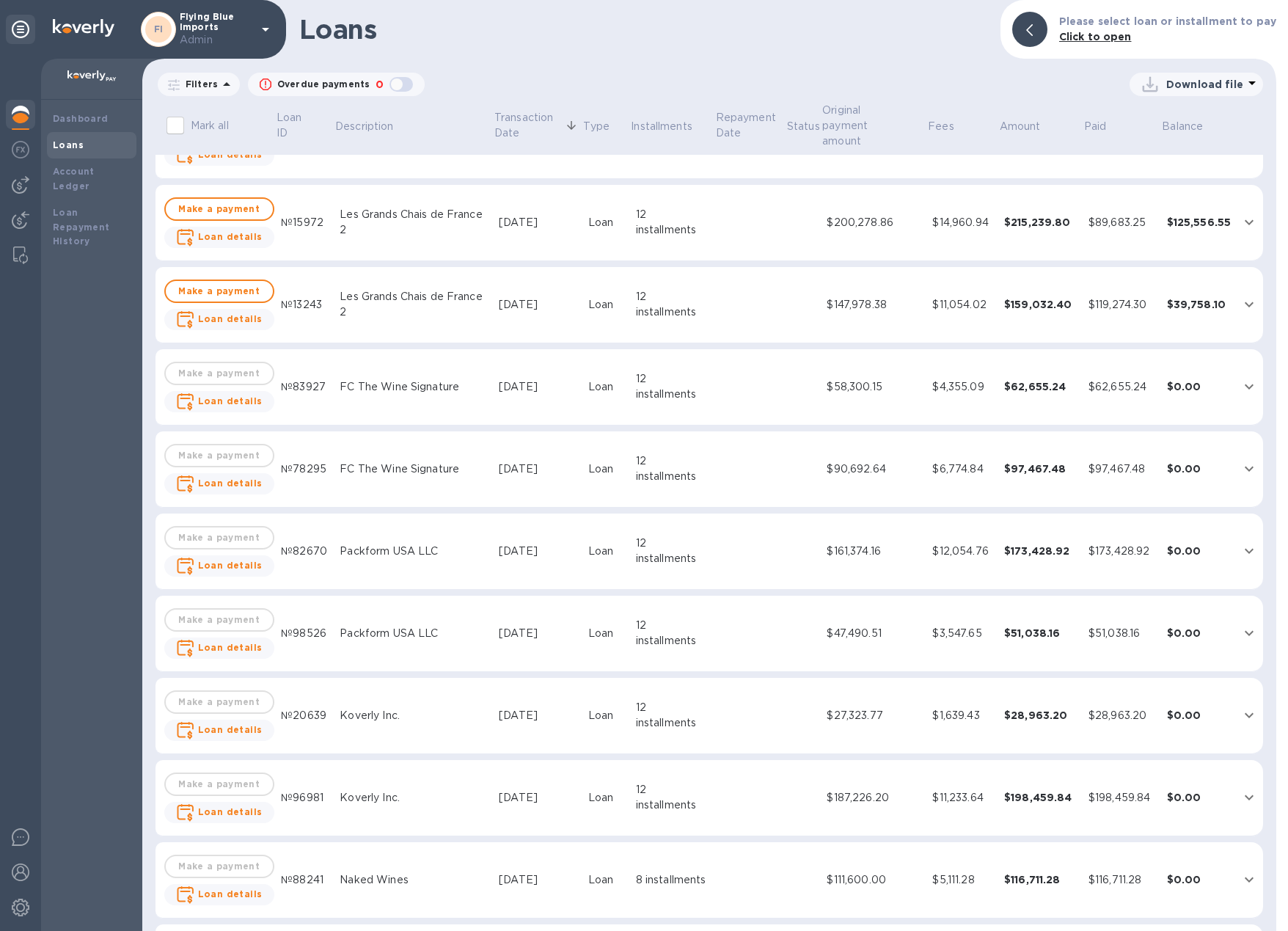
scroll to position [633, 0]
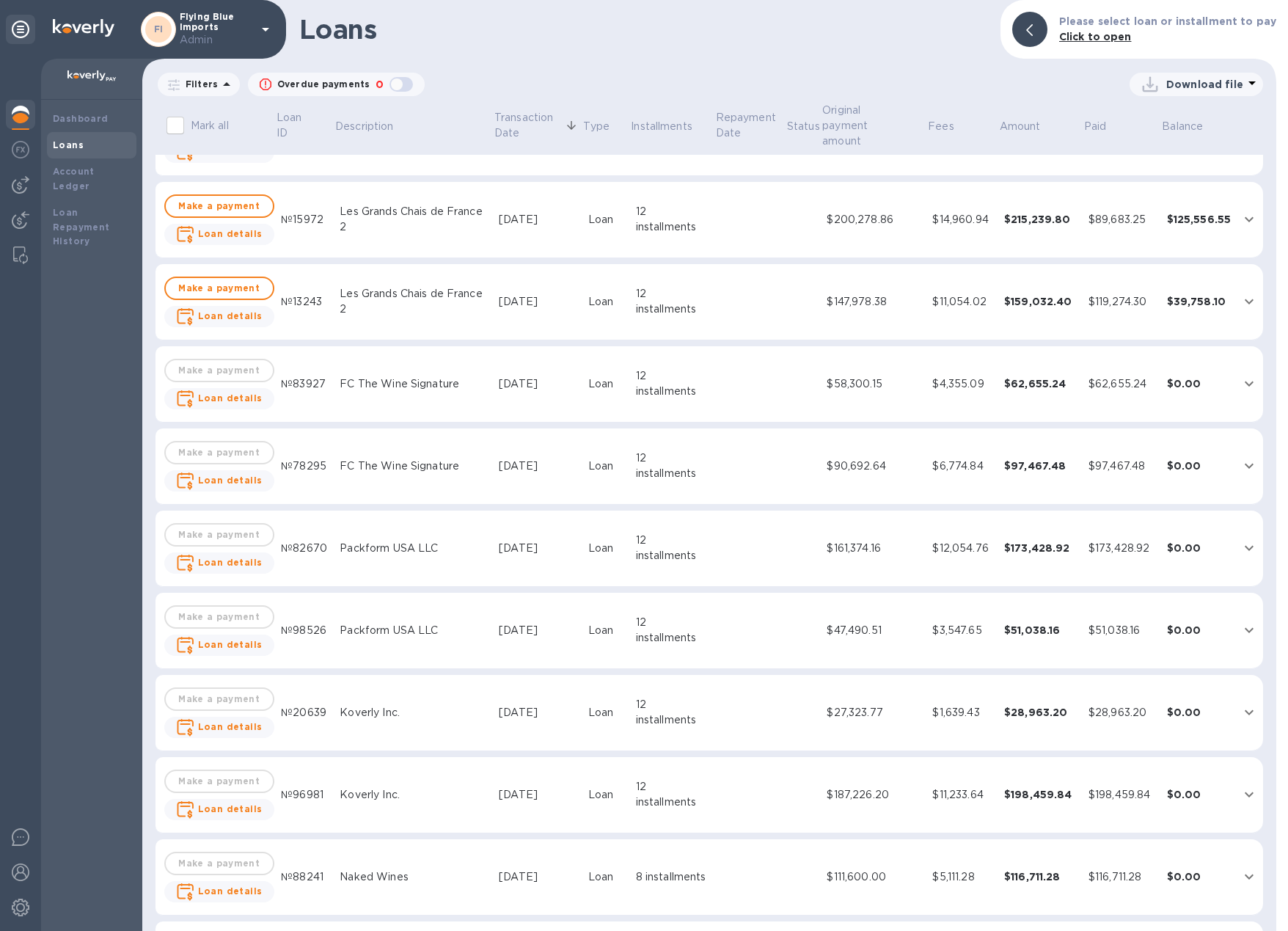
click at [345, 705] on div "Koverly Inc." at bounding box center [414, 713] width 148 height 16
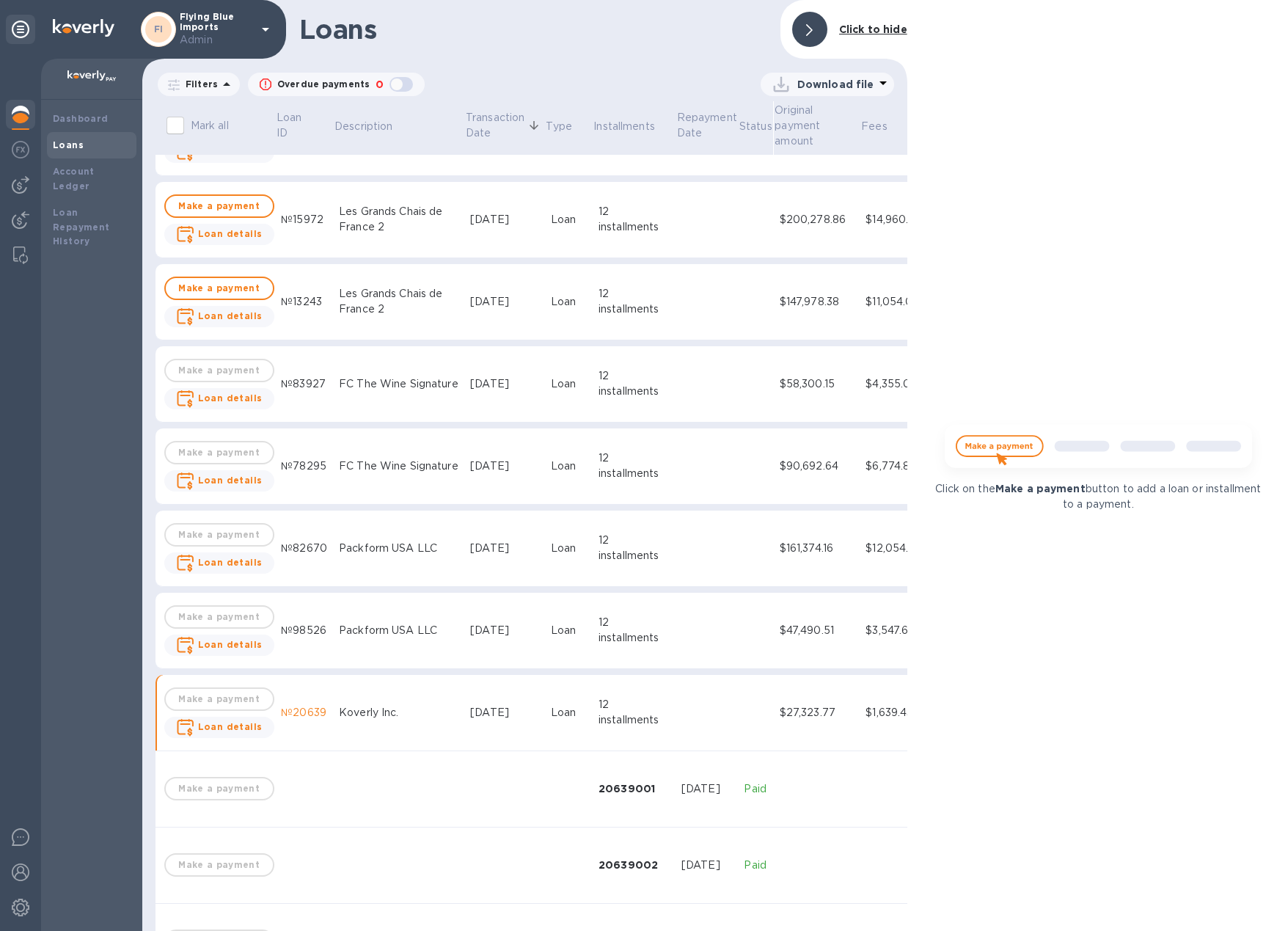
scroll to position [649, 0]
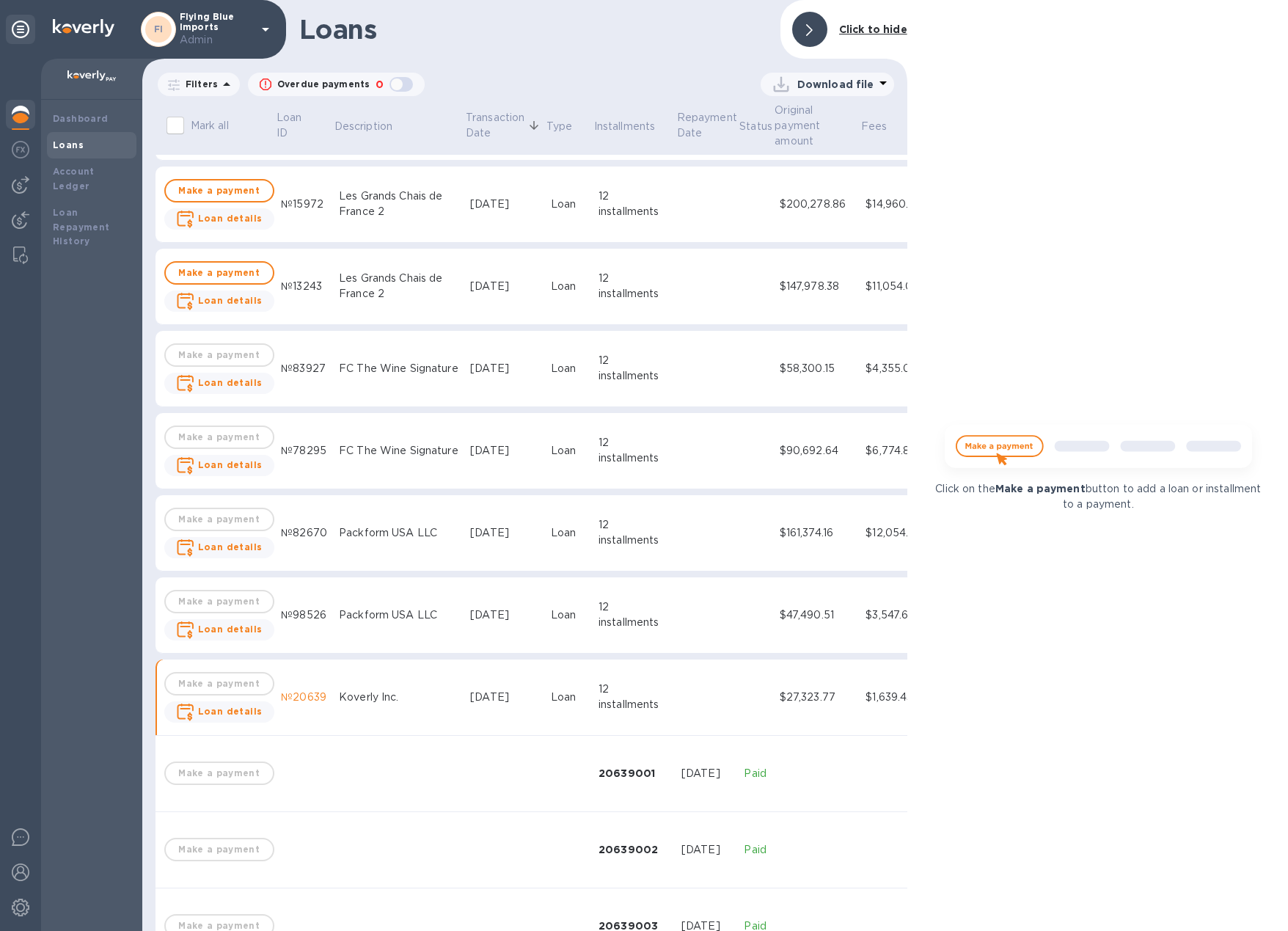
click at [358, 697] on div "Koverly Inc." at bounding box center [399, 697] width 120 height 16
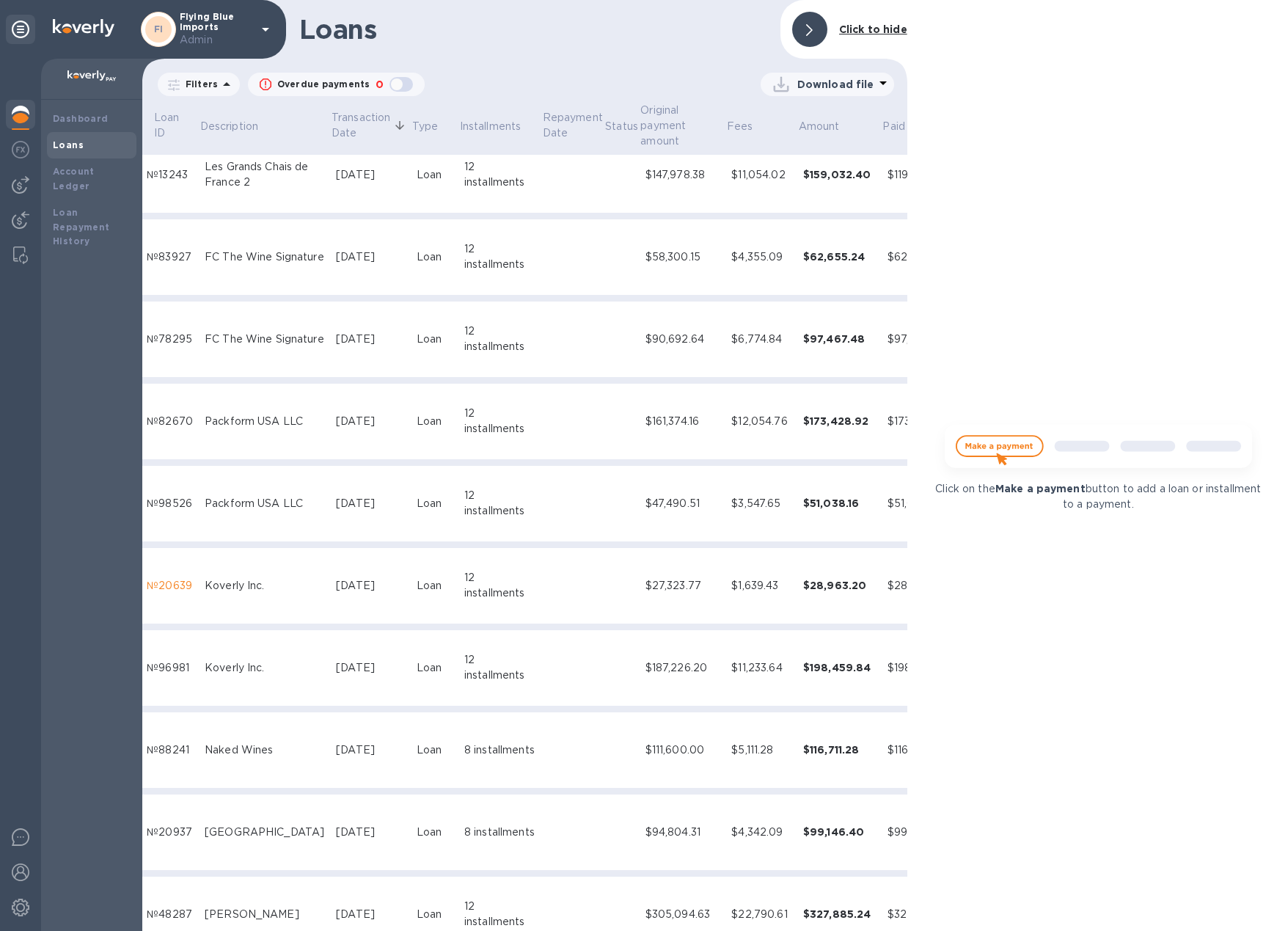
scroll to position [760, 162]
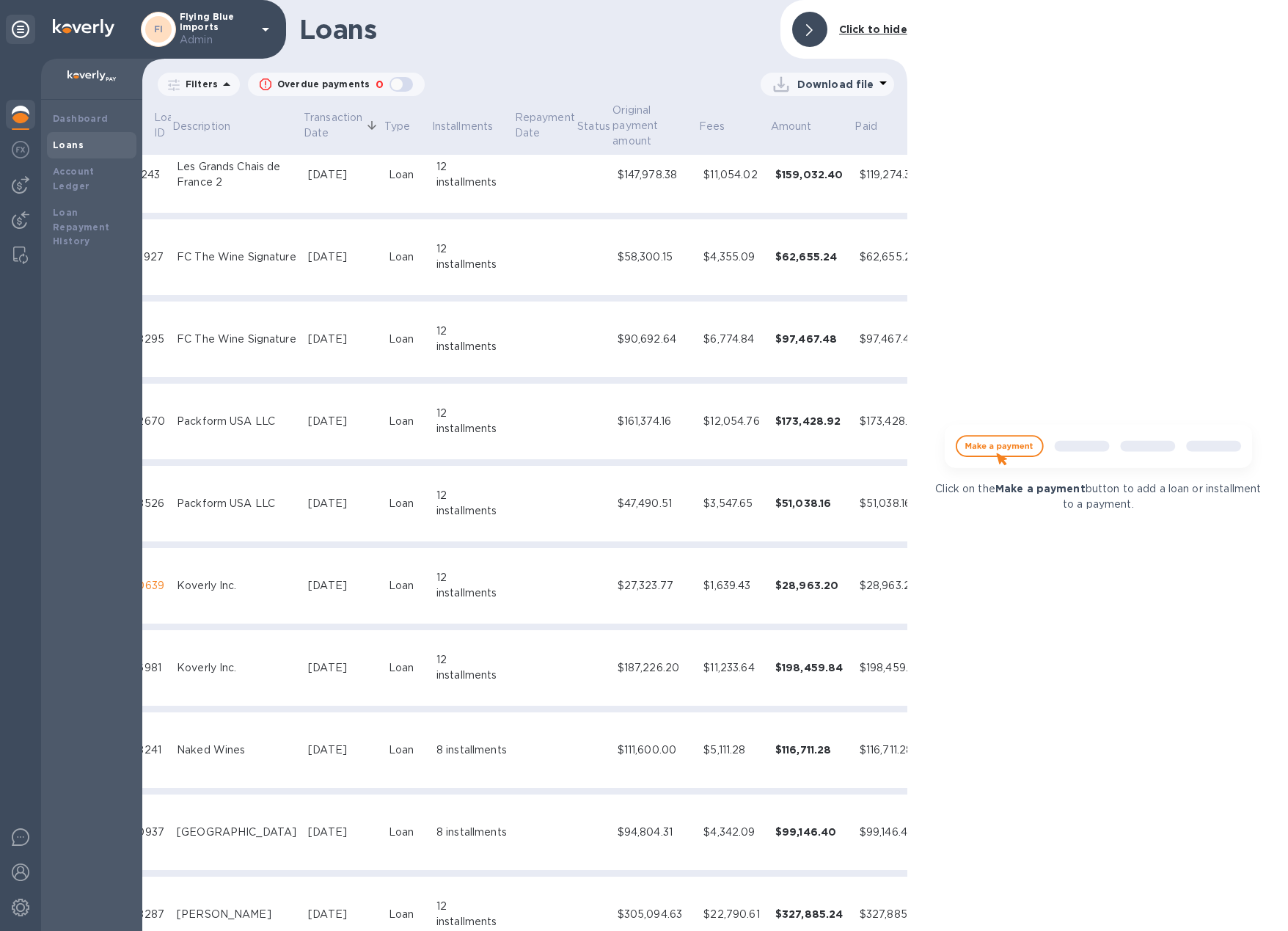
click at [769, 600] on td "$28,963.20" at bounding box center [811, 586] width 85 height 76
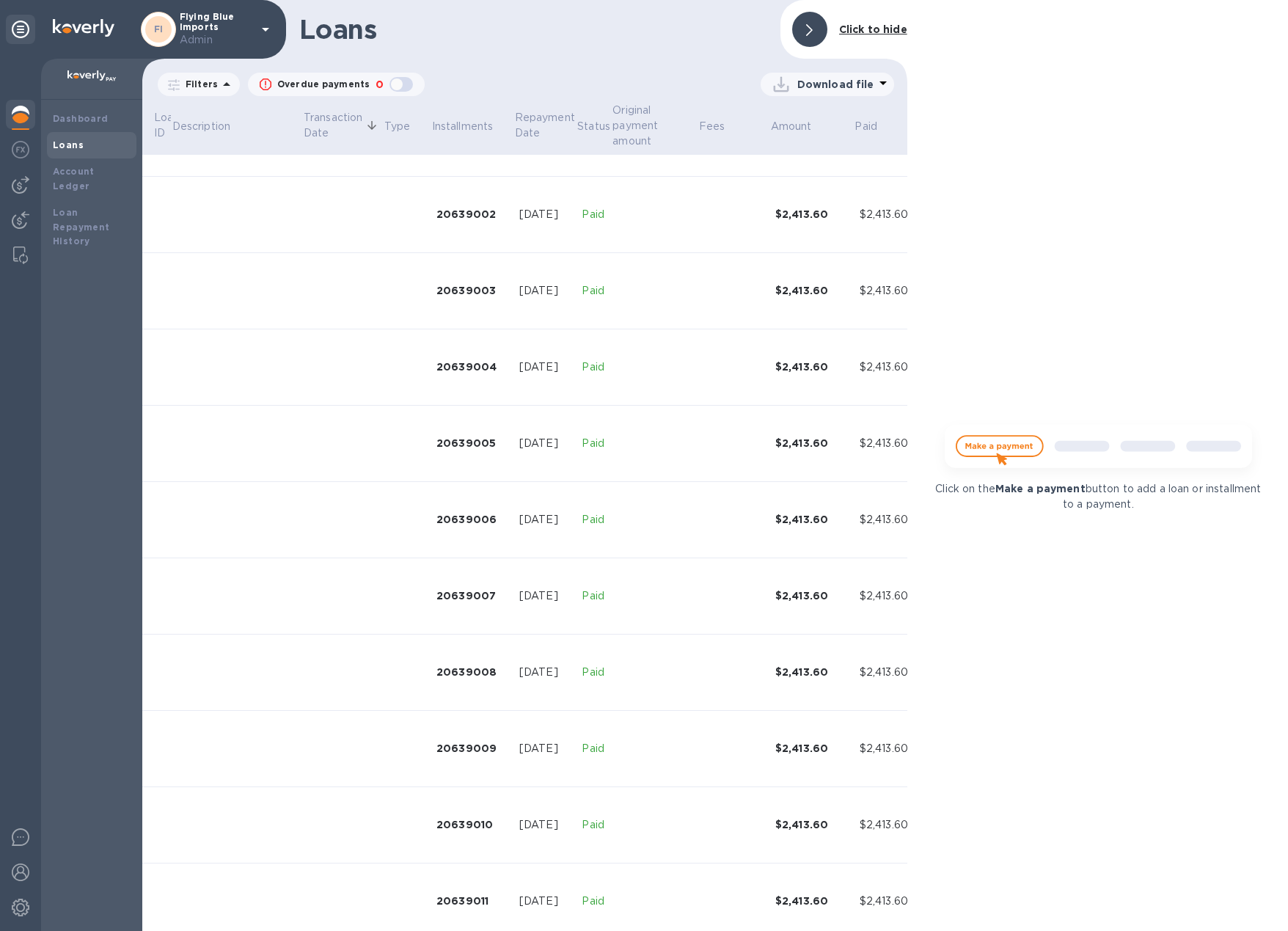
scroll to position [1511, 162]
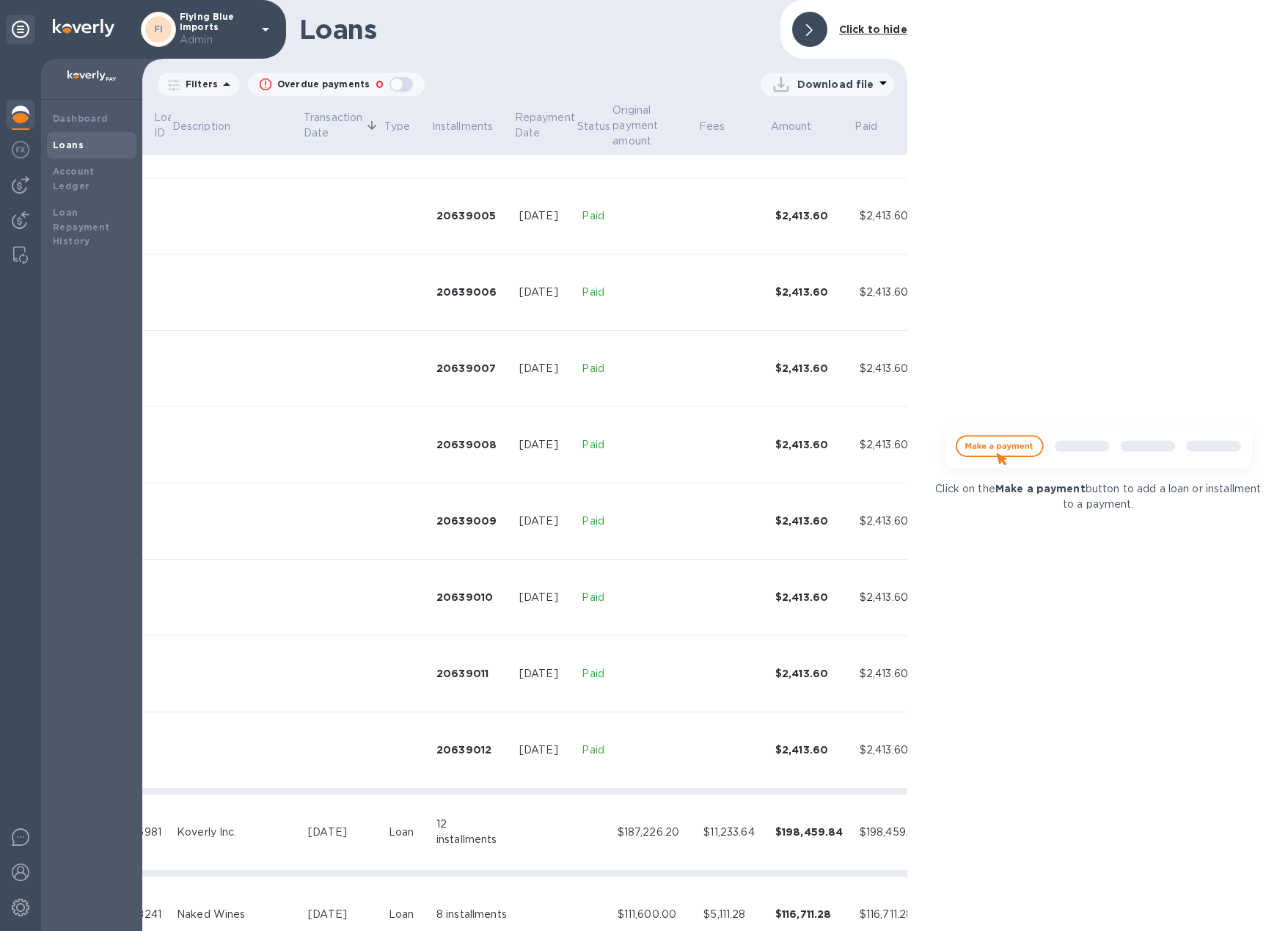
click at [811, 32] on icon at bounding box center [810, 30] width 7 height 12
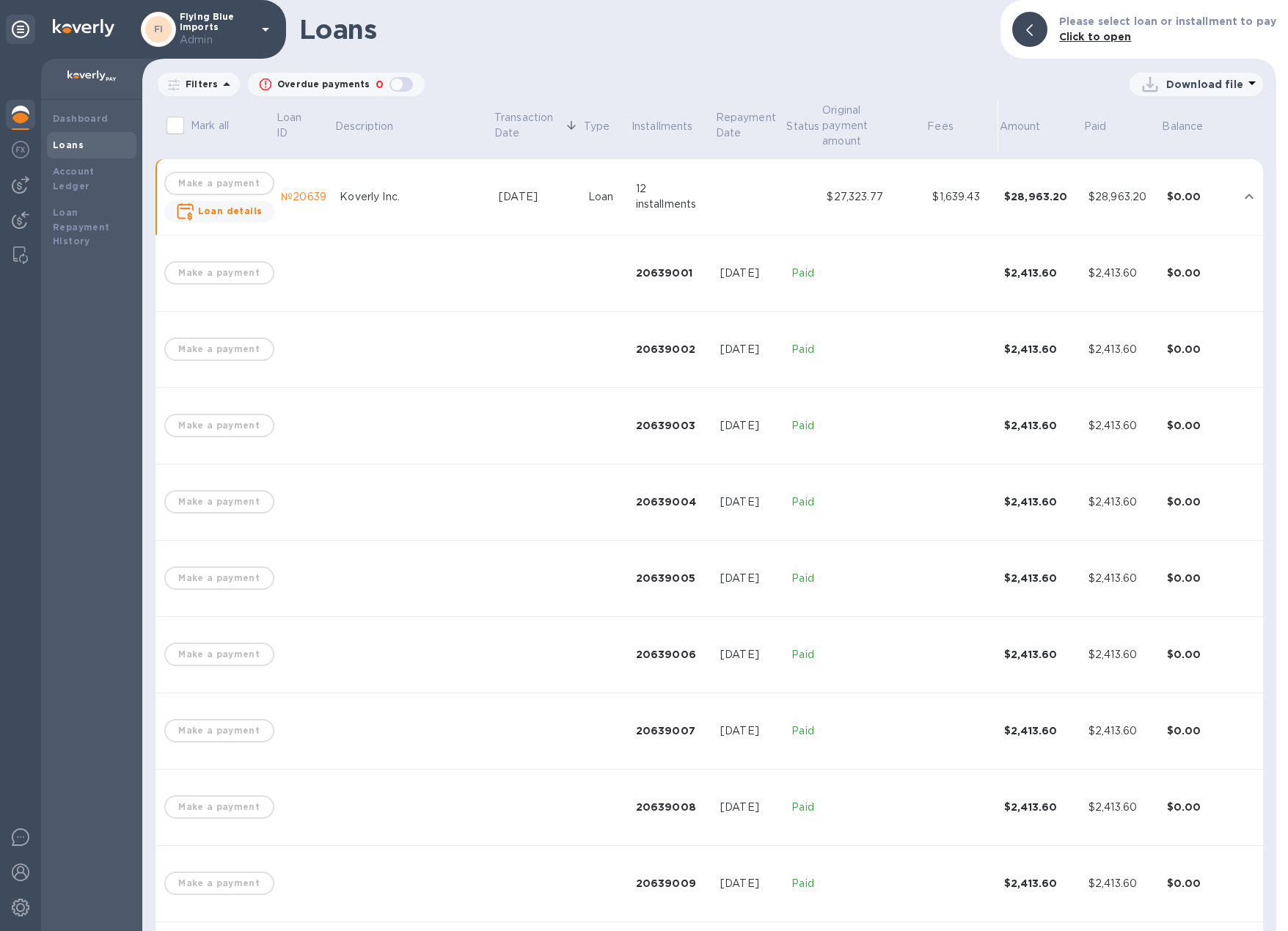
scroll to position [1095, 0]
